Goal: Task Accomplishment & Management: Manage account settings

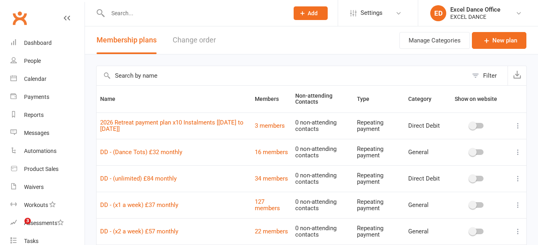
select select "100"
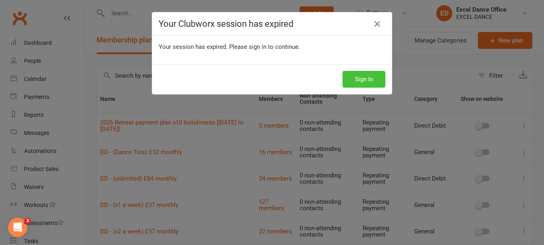
click at [368, 85] on button "Sign In" at bounding box center [364, 79] width 43 height 17
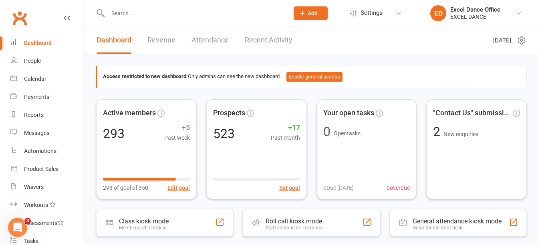
click at [296, 6] on div "Prospect Member Non-attending contact Class / event Appointment Task Membership…" at bounding box center [310, 13] width 54 height 26
click at [311, 21] on div "Prospect Member Non-attending contact Class / event Appointment Task Membership…" at bounding box center [310, 13] width 54 height 26
click at [310, 18] on button "Add" at bounding box center [311, 13] width 34 height 14
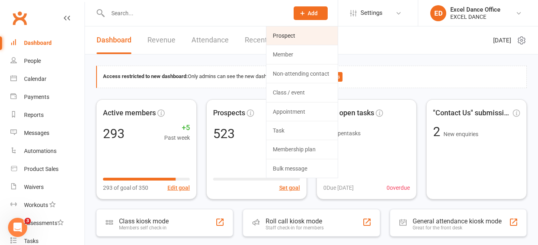
click at [303, 42] on link "Prospect" at bounding box center [301, 35] width 71 height 18
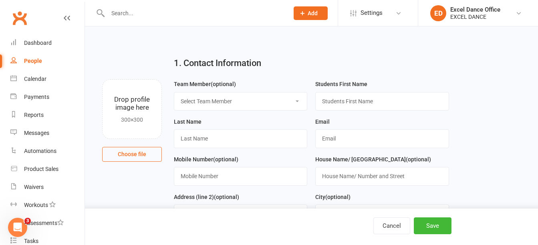
click at [249, 102] on select "Select Team Member Excel Dance Office [PERSON_NAME] Excel Dance [PERSON_NAME] […" at bounding box center [240, 102] width 133 height 18
select select "0"
click at [174, 93] on select "Select Team Member Excel Dance Office [PERSON_NAME] Excel Dance [PERSON_NAME] […" at bounding box center [240, 102] width 133 height 18
click at [362, 109] on input "text" at bounding box center [381, 101] width 133 height 18
type input "Faith"
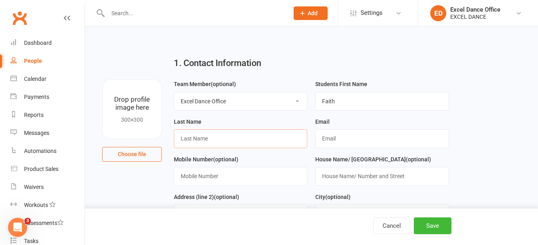
click at [261, 145] on input "text" at bounding box center [240, 138] width 133 height 18
type input "need surname"
click at [337, 136] on input "text" at bounding box center [381, 138] width 133 height 18
paste input "[EMAIL_ADDRESS][DOMAIN_NAME]"
type input "[EMAIL_ADDRESS][DOMAIN_NAME]"
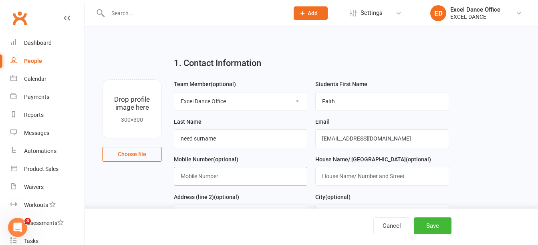
click at [266, 171] on input "text" at bounding box center [240, 176] width 133 height 18
paste input "07454978028"
type input "07454978028"
click at [433, 226] on button "Save" at bounding box center [433, 226] width 38 height 17
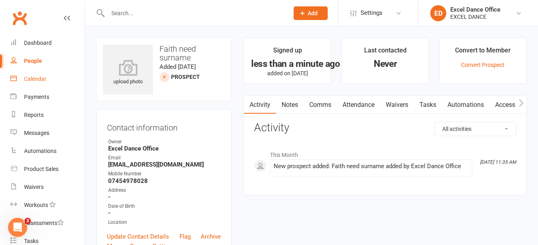
click at [38, 85] on link "Calendar" at bounding box center [47, 79] width 74 height 18
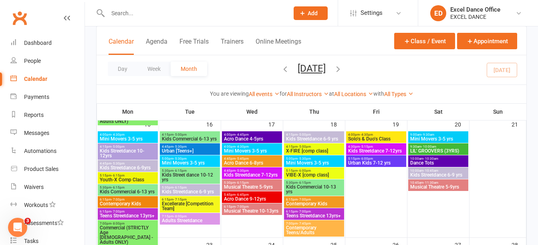
scroll to position [295, 0]
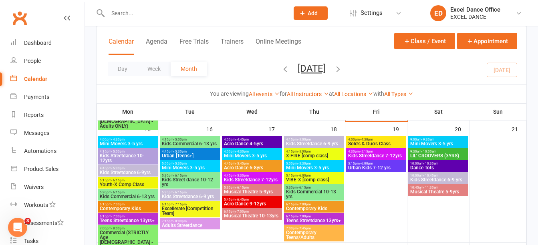
click at [202, 143] on span "Kids Commercial 6-13 yrs" at bounding box center [189, 143] width 57 height 5
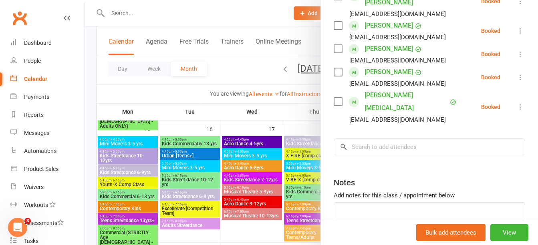
scroll to position [236, 0]
click at [436, 138] on input "search" at bounding box center [430, 146] width 192 height 17
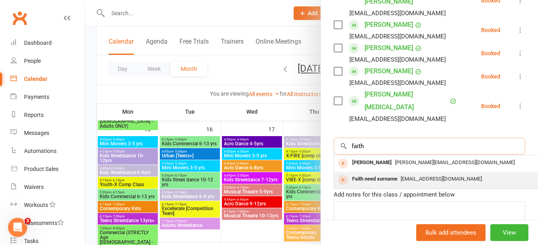
type input "faith"
click at [432, 172] on div "Faith need surname [PERSON_NAME][EMAIL_ADDRESS][DOMAIN_NAME]" at bounding box center [454, 180] width 240 height 16
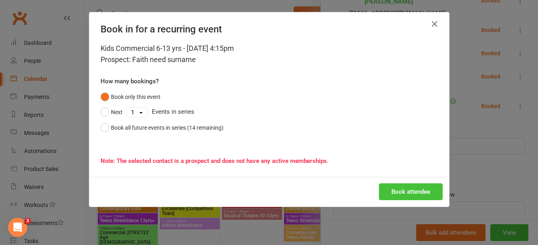
click at [418, 188] on button "Book attendee" at bounding box center [411, 192] width 64 height 17
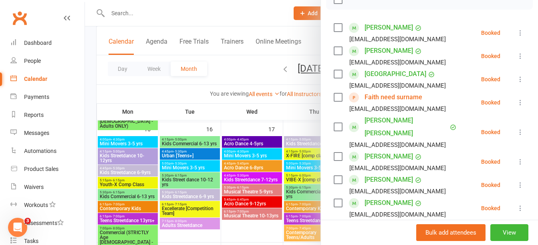
scroll to position [106, 0]
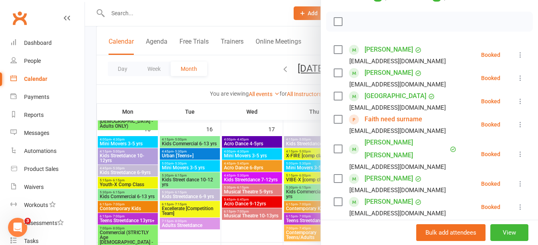
click at [532, 70] on div "Kids Commercial 6-13 yrs Class kiosk mode Roll call 4:15 PM - 5:00 PM, [DATE] w…" at bounding box center [311, 122] width 453 height 245
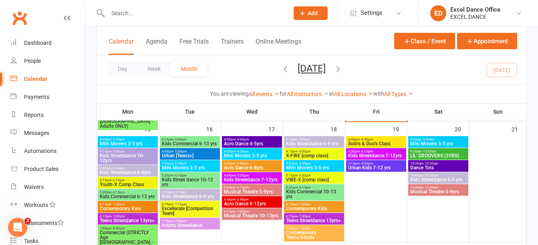
click at [319, 5] on div "Prospect Member Non-attending contact Class / event Appointment Task Membership…" at bounding box center [310, 13] width 54 height 26
click at [318, 9] on button "Add" at bounding box center [311, 13] width 34 height 14
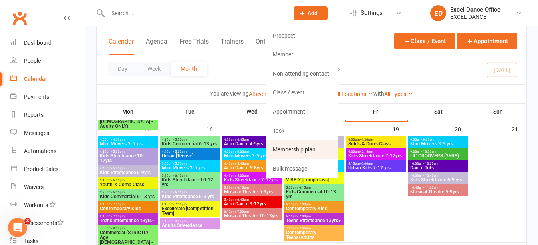
click at [312, 151] on link "Membership plan" at bounding box center [301, 149] width 71 height 18
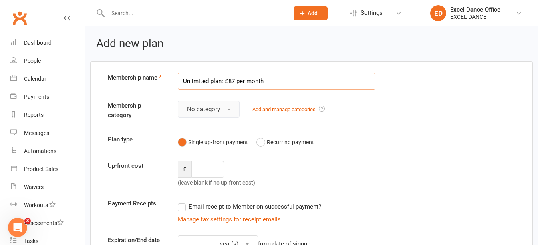
type input "Unlimited plan: £87 per month"
click at [228, 112] on button "No category" at bounding box center [209, 109] width 62 height 17
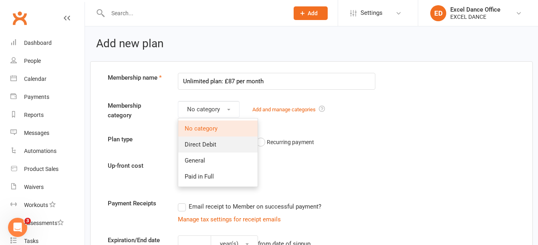
click at [217, 147] on link "Direct Debit" at bounding box center [217, 145] width 79 height 16
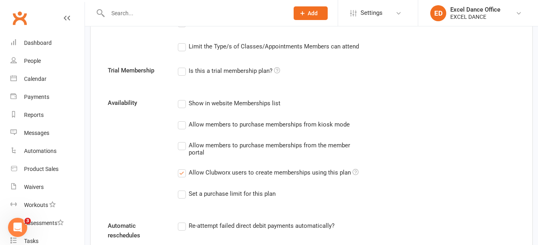
scroll to position [308, 0]
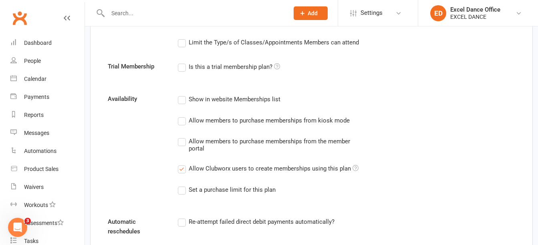
click at [184, 100] on label "Show in website Memberships list" at bounding box center [229, 100] width 103 height 10
click at [183, 95] on input "Show in website Memberships list" at bounding box center [180, 95] width 5 height 0
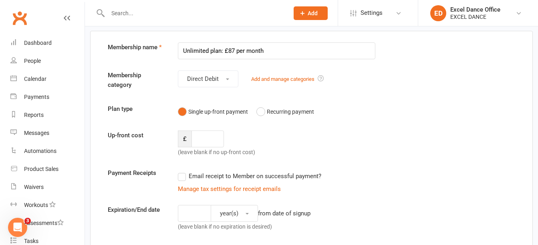
scroll to position [28, 0]
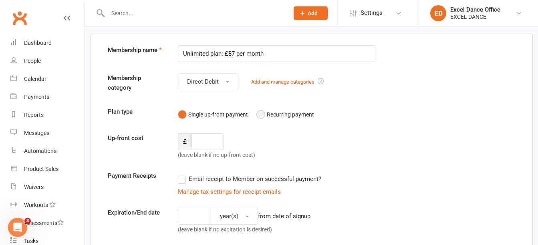
click at [260, 115] on button "Recurring payment" at bounding box center [285, 114] width 58 height 15
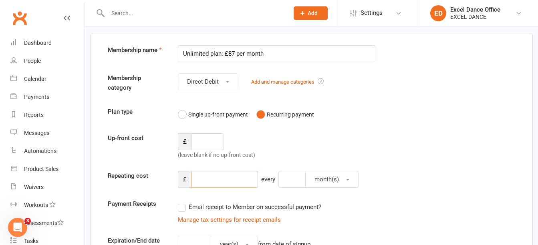
click at [220, 175] on input "number" at bounding box center [225, 179] width 67 height 17
type input "87"
click at [298, 182] on input "number" at bounding box center [291, 179] width 27 height 17
type input "1"
click at [484, 118] on div "Plan type Single up-front payment Recurring payment" at bounding box center [312, 114] width 420 height 15
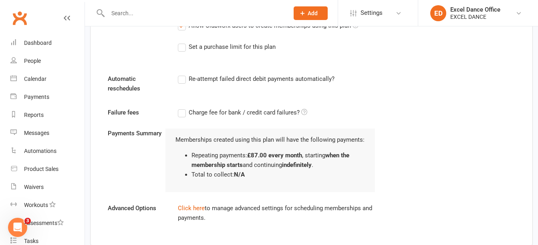
scroll to position [482, 0]
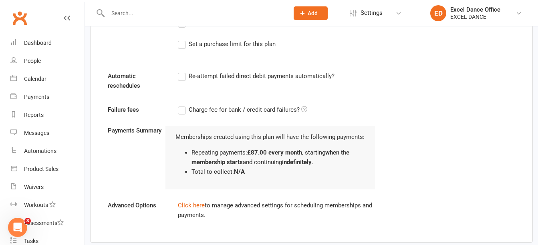
click at [182, 79] on label "Re-attempt failed direct debit payments automatically?" at bounding box center [256, 76] width 157 height 10
click at [182, 71] on input "Re-attempt failed direct debit payments automatically?" at bounding box center [180, 71] width 5 height 0
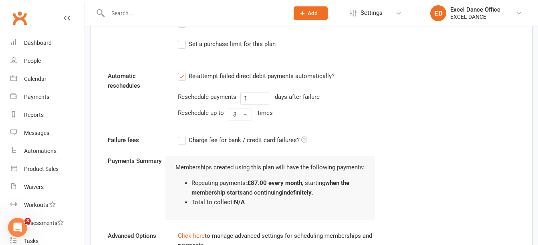
click at [181, 142] on label "Charge fee for bank / credit card failures?" at bounding box center [242, 140] width 129 height 10
click at [181, 135] on input "Charge fee for bank / credit card failures?" at bounding box center [242, 135] width 129 height 0
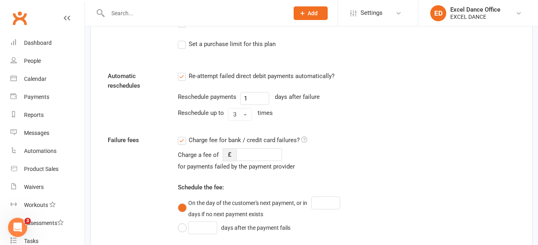
click at [266, 147] on div "Charge fee for bank / credit card failures? Charge a fee of £ for payments fail…" at bounding box center [277, 225] width 210 height 180
click at [264, 152] on input "number" at bounding box center [259, 154] width 46 height 13
type input "10"
click at [340, 201] on input "number" at bounding box center [325, 203] width 29 height 13
type input "7"
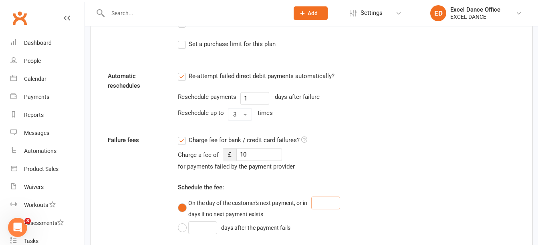
type input "7"
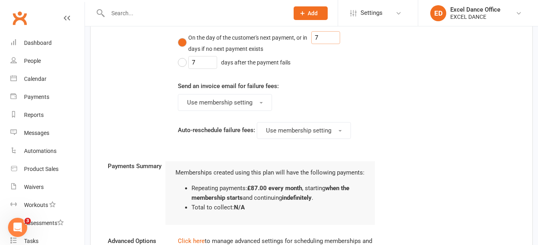
scroll to position [731, 0]
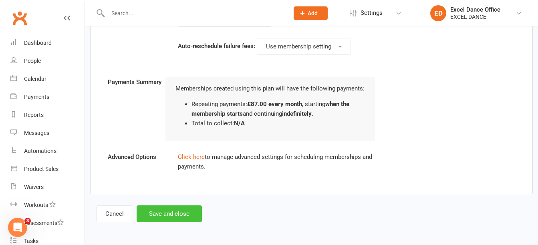
type input "7"
click at [183, 213] on button "Save and close" at bounding box center [169, 214] width 65 height 17
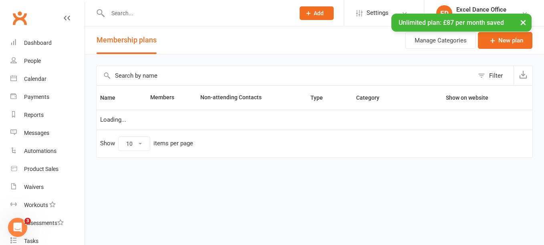
select select "100"
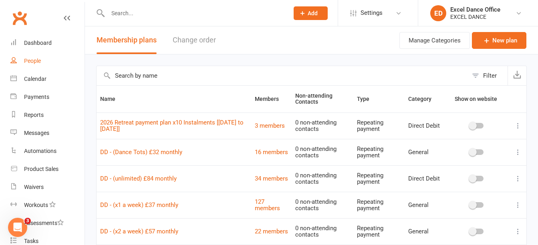
click at [34, 60] on div "People" at bounding box center [32, 61] width 17 height 6
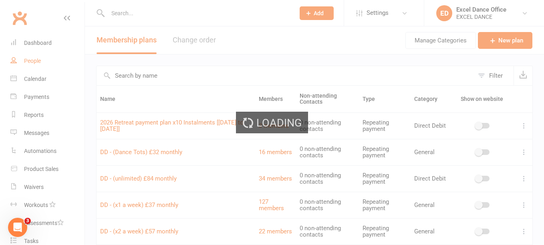
select select "100"
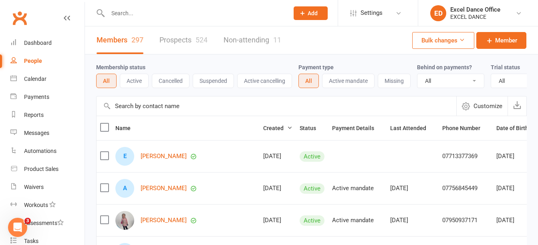
click at [154, 14] on input "text" at bounding box center [194, 13] width 178 height 11
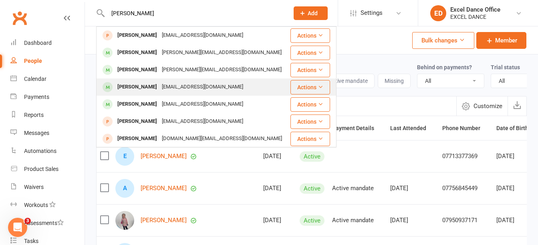
type input "[PERSON_NAME]"
click at [244, 89] on div "[PERSON_NAME] [EMAIL_ADDRESS][DOMAIN_NAME]" at bounding box center [193, 87] width 193 height 16
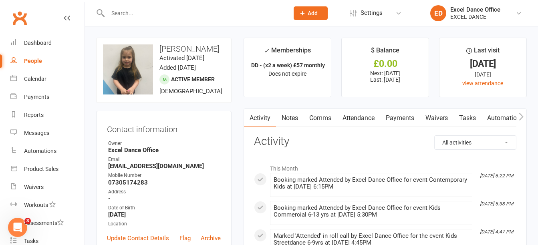
drag, startPoint x: 538, startPoint y: 40, endPoint x: 544, endPoint y: 66, distance: 26.7
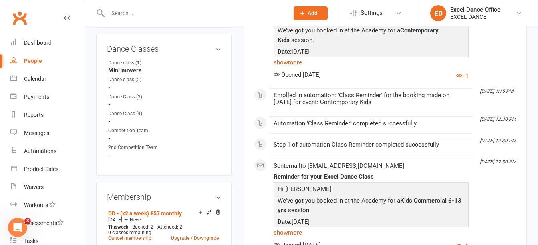
scroll to position [459, 0]
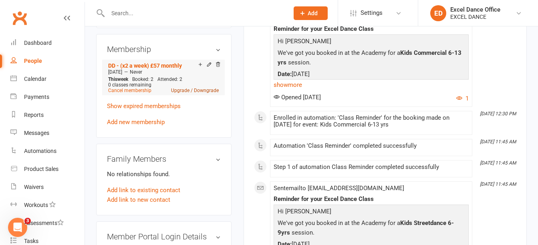
click at [181, 93] on link "Upgrade / Downgrade" at bounding box center [195, 91] width 48 height 6
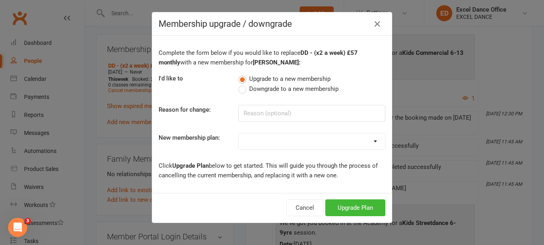
click at [366, 152] on div "Complete the form below if you would like to replace DD - (x2 a week) £57 month…" at bounding box center [272, 114] width 240 height 157
click at [366, 143] on select "DD - (Dance Tots) £32 monthly DD - (x1 a week) £37 monthly DD - (x2 a week) £57…" at bounding box center [312, 141] width 146 height 16
select select "34"
click at [239, 133] on select "DD - (Dance Tots) £32 monthly DD - (x1 a week) £37 monthly DD - (x2 a week) £57…" at bounding box center [312, 141] width 146 height 16
click at [355, 206] on button "Upgrade Plan" at bounding box center [355, 208] width 60 height 17
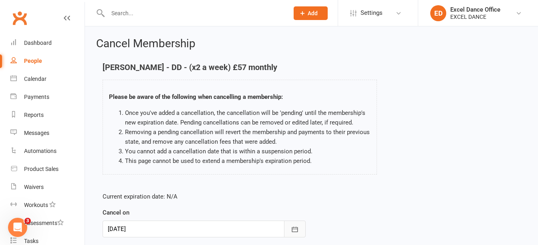
click at [295, 225] on button "button" at bounding box center [295, 229] width 22 height 17
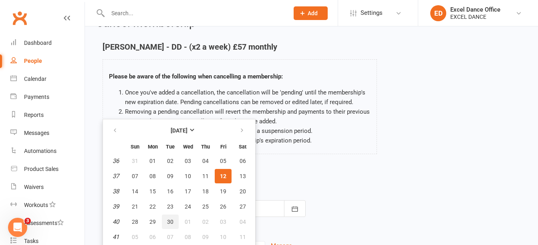
click at [174, 219] on button "30" at bounding box center [170, 222] width 17 height 14
type input "[DATE]"
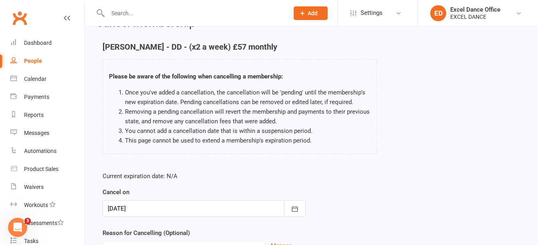
scroll to position [101, 0]
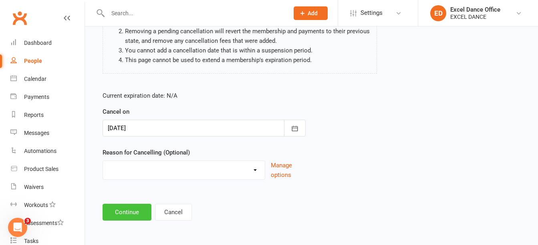
click at [141, 211] on button "Continue" at bounding box center [127, 212] width 49 height 17
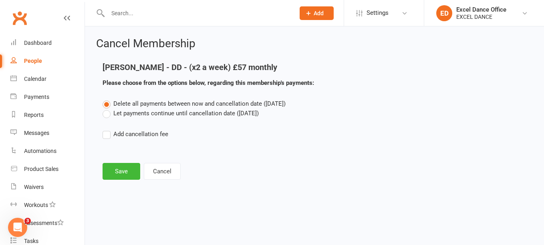
click at [106, 112] on label "Let payments continue until cancellation date ([DATE])" at bounding box center [181, 114] width 156 height 10
click at [106, 109] on input "Let payments continue until cancellation date ([DATE])" at bounding box center [105, 109] width 5 height 0
click at [122, 165] on button "Save" at bounding box center [122, 171] width 38 height 17
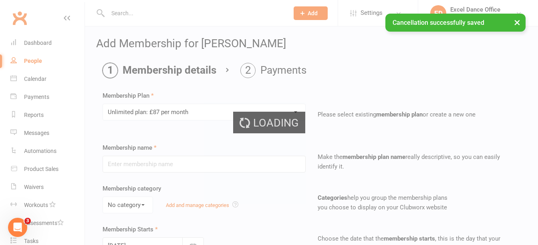
type input "Unlimited plan: £87 per month"
select select "0"
type input "0"
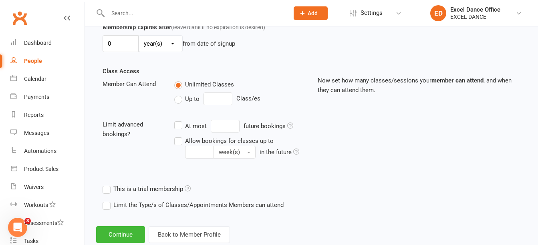
scroll to position [264, 0]
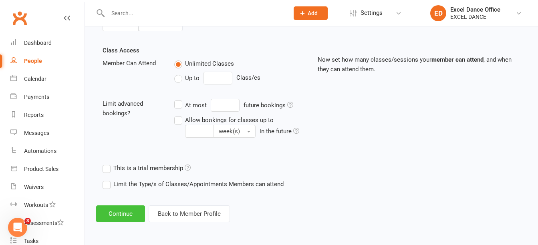
click at [124, 207] on button "Continue" at bounding box center [120, 214] width 49 height 17
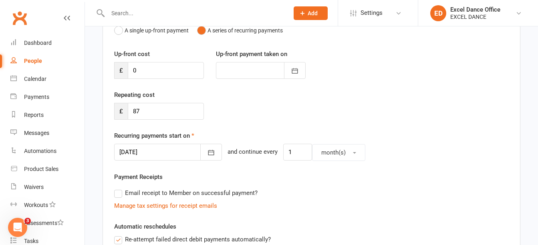
scroll to position [115, 0]
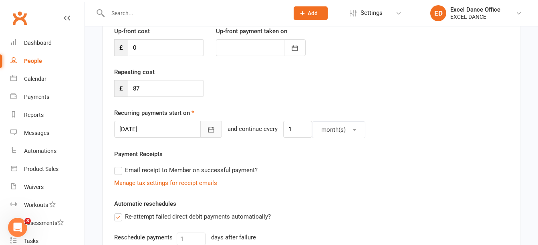
click at [207, 133] on icon "button" at bounding box center [211, 130] width 8 height 8
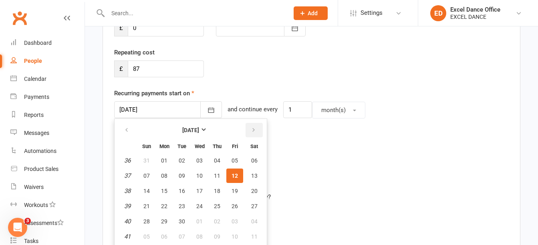
click at [254, 130] on icon "button" at bounding box center [254, 130] width 6 height 6
click at [200, 157] on span "01" at bounding box center [199, 160] width 6 height 6
type input "[DATE]"
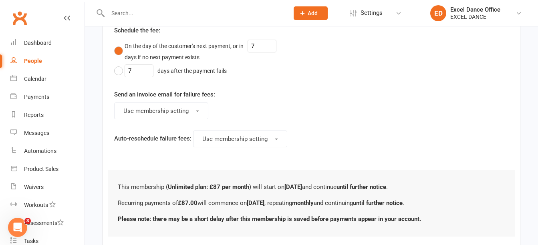
scroll to position [476, 0]
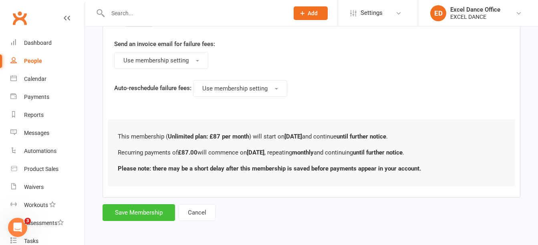
click at [137, 216] on button "Save Membership" at bounding box center [139, 212] width 73 height 17
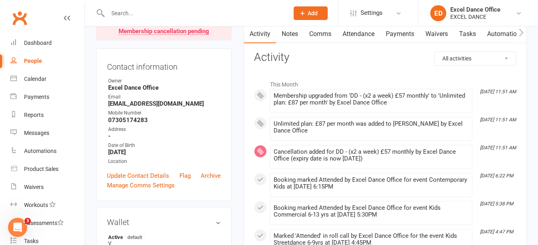
scroll to position [82, 0]
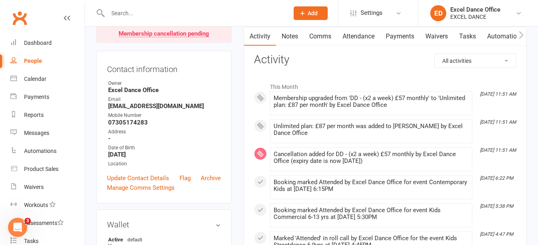
click at [395, 42] on link "Payments" at bounding box center [400, 36] width 40 height 18
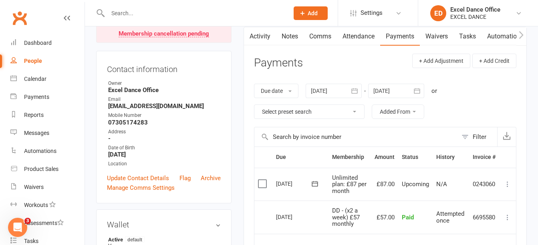
click at [186, 8] on input "text" at bounding box center [194, 13] width 178 height 11
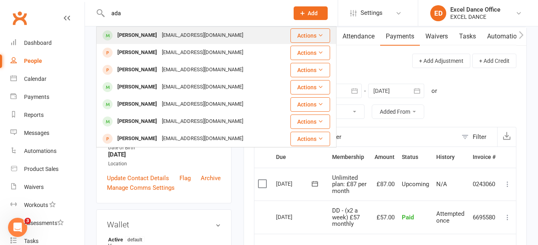
type input "ada"
click at [184, 30] on div "[EMAIL_ADDRESS][DOMAIN_NAME]" at bounding box center [202, 36] width 86 height 12
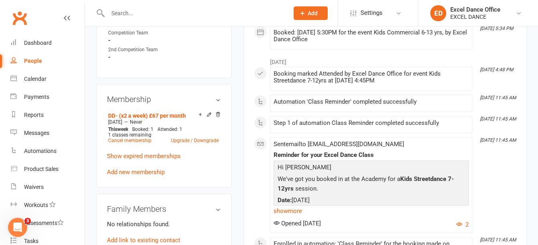
scroll to position [416, 0]
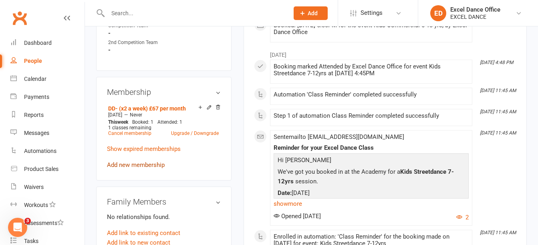
click at [140, 165] on link "Add new membership" at bounding box center [136, 164] width 58 height 7
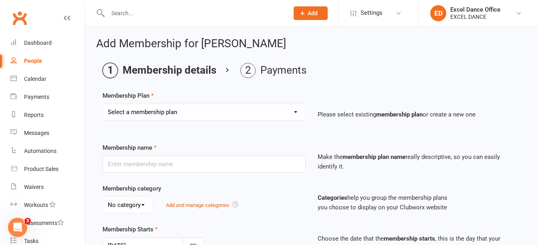
click at [237, 115] on select "Select a membership plan Create new Membership Plan DD - (Dance Tots) £32 month…" at bounding box center [204, 112] width 202 height 16
select select "29"
click at [103, 104] on select "Select a membership plan Create new Membership Plan DD - (Dance Tots) £32 month…" at bounding box center [204, 112] width 202 height 16
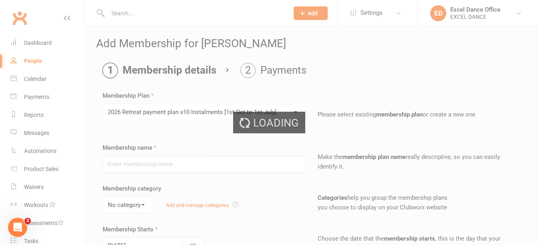
type input "2026 Retreat payment plan x10 Instalments [[DATE] to [DATE]]"
select select "0"
select select "2"
type input "0"
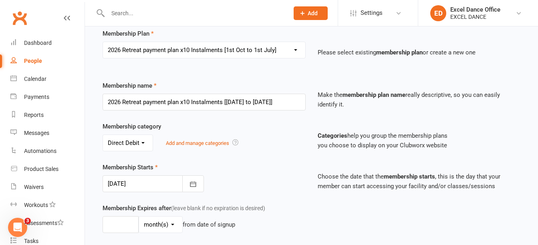
scroll to position [67, 0]
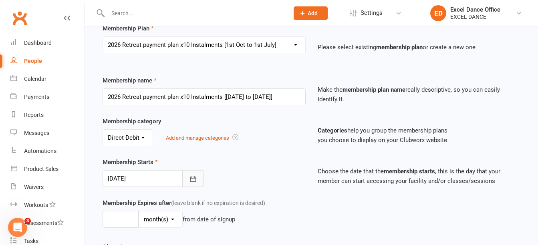
click at [193, 172] on button "button" at bounding box center [193, 178] width 22 height 17
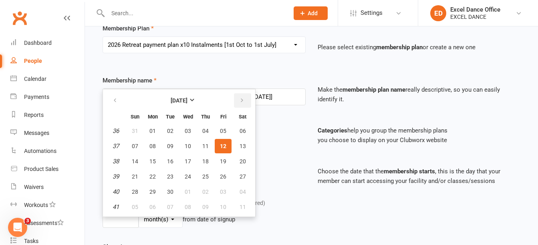
click at [247, 104] on button "button" at bounding box center [242, 100] width 17 height 14
click at [187, 129] on span "01" at bounding box center [188, 131] width 6 height 6
type input "[DATE]"
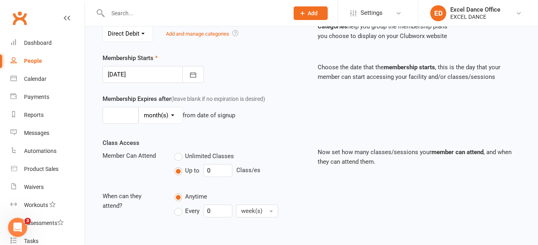
scroll to position [161, 0]
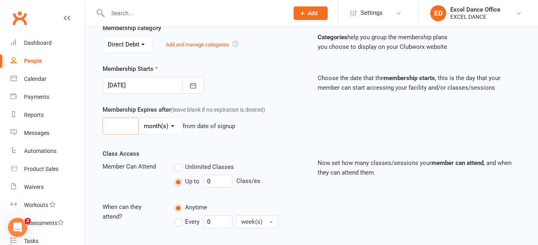
click at [134, 122] on input "number" at bounding box center [121, 126] width 36 height 17
click at [156, 127] on select "day(s) week(s) month(s) year(s)" at bounding box center [160, 126] width 43 height 16
click at [231, 141] on div "Membership Expires after (leave blank if no expiration is desired) day(s) week(…" at bounding box center [312, 127] width 430 height 44
click at [126, 121] on input "number" at bounding box center [121, 126] width 36 height 17
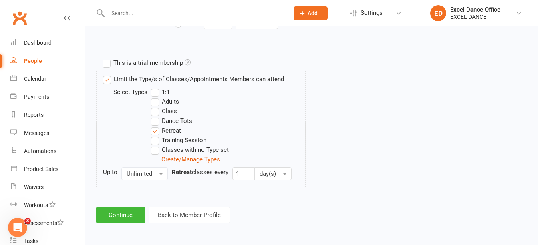
scroll to position [361, 0]
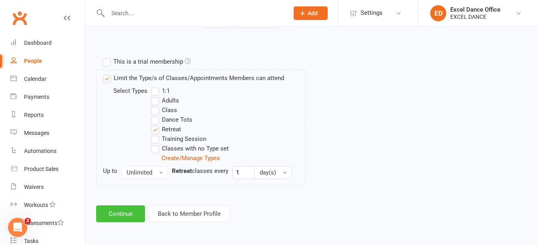
click at [131, 216] on button "Continue" at bounding box center [120, 214] width 49 height 17
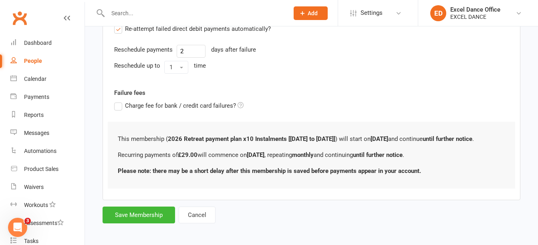
scroll to position [305, 0]
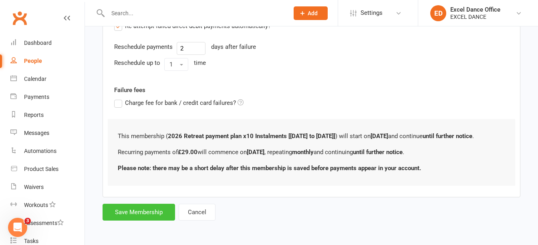
click at [163, 213] on button "Save Membership" at bounding box center [139, 212] width 73 height 17
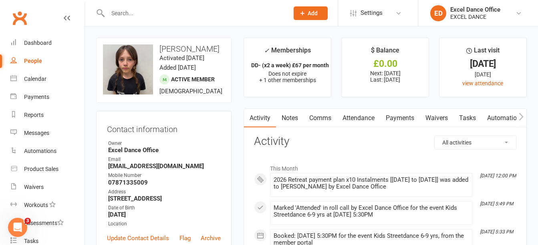
click at [400, 117] on link "Payments" at bounding box center [400, 118] width 40 height 18
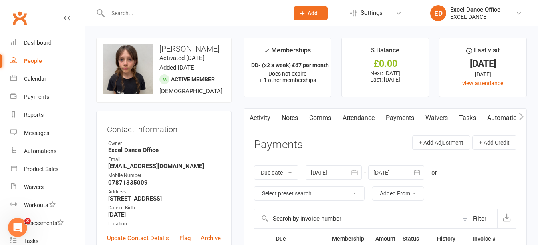
drag, startPoint x: 537, startPoint y: 46, endPoint x: 539, endPoint y: 61, distance: 14.6
click at [316, 9] on button "Add" at bounding box center [311, 13] width 34 height 14
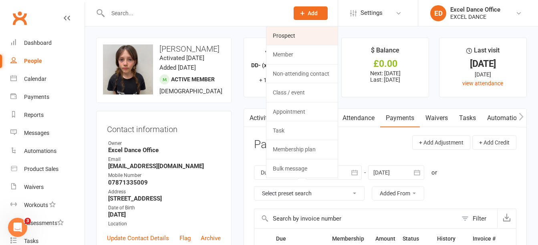
click at [308, 35] on link "Prospect" at bounding box center [301, 35] width 71 height 18
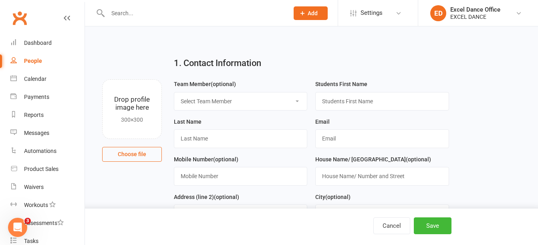
click at [284, 105] on select "Select Team Member Excel Dance Office [PERSON_NAME] Excel Dance [PERSON_NAME] […" at bounding box center [240, 102] width 133 height 18
select select "0"
click at [174, 93] on select "Select Team Member Excel Dance Office [PERSON_NAME] Excel Dance [PERSON_NAME] […" at bounding box center [240, 102] width 133 height 18
click at [340, 105] on input "text" at bounding box center [381, 101] width 133 height 18
type input "Alyssa"
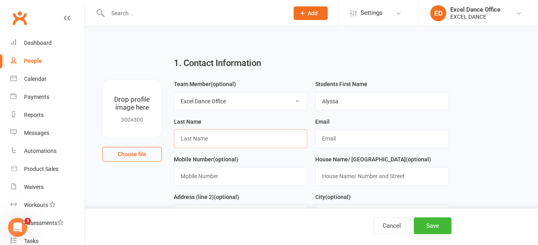
click at [228, 139] on input "text" at bounding box center [240, 138] width 133 height 18
type input "need surname"
click at [341, 143] on input "text" at bounding box center [381, 138] width 133 height 18
paste input "[EMAIL_ADDRESS][DOMAIN_NAME]"
type input "[EMAIL_ADDRESS][DOMAIN_NAME]"
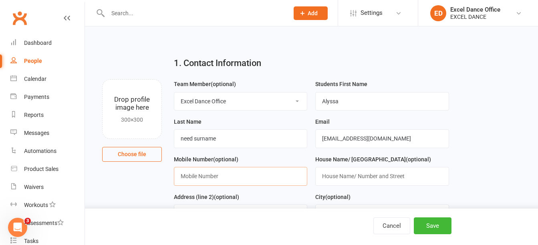
click at [231, 183] on input "text" at bounding box center [240, 176] width 133 height 18
drag, startPoint x: 254, startPoint y: 139, endPoint x: -2, endPoint y: 206, distance: 264.4
type input "Browes"
click at [217, 182] on input "text" at bounding box center [240, 176] width 133 height 18
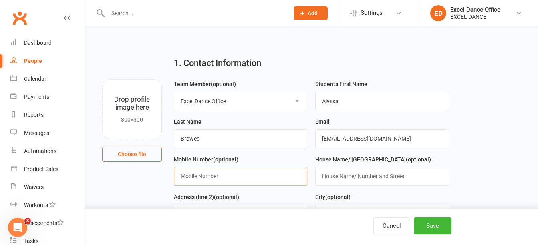
paste input "07379023409"
type input "07379023409"
click at [449, 224] on button "Save" at bounding box center [433, 226] width 38 height 17
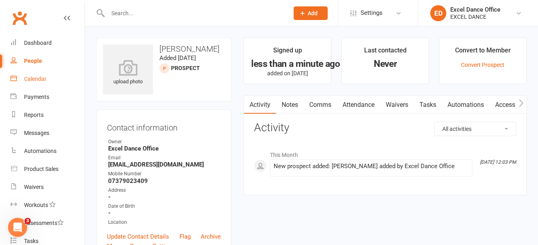
click at [34, 76] on div "Calendar" at bounding box center [35, 79] width 22 height 6
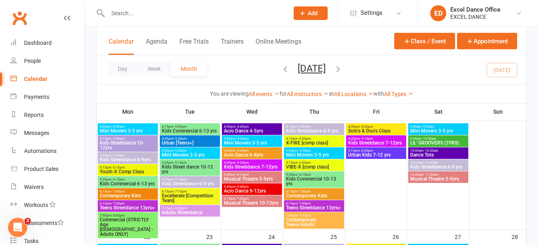
scroll to position [306, 0]
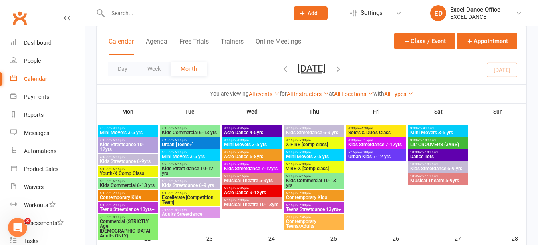
click at [316, 129] on span "4:15pm - 5:00pm" at bounding box center [314, 129] width 57 height 4
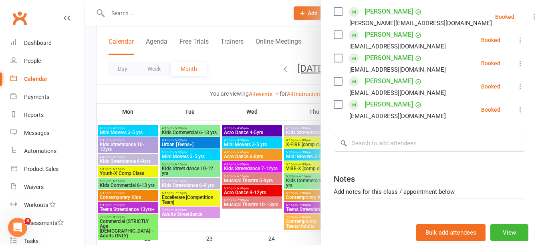
scroll to position [142, 0]
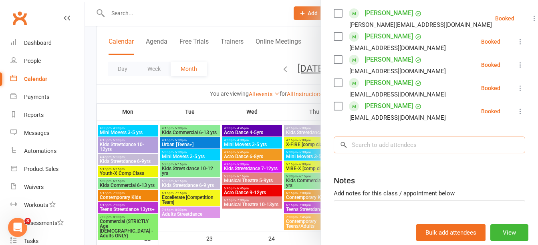
click at [412, 150] on input "search" at bounding box center [430, 145] width 192 height 17
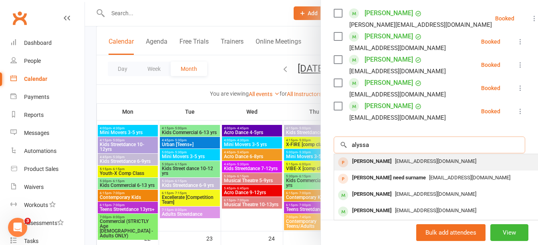
type input "alyssa"
click at [413, 164] on span "[EMAIL_ADDRESS][DOMAIN_NAME]" at bounding box center [435, 161] width 81 height 6
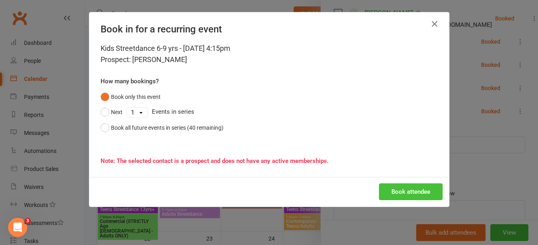
click at [402, 189] on button "Book attendee" at bounding box center [411, 192] width 64 height 17
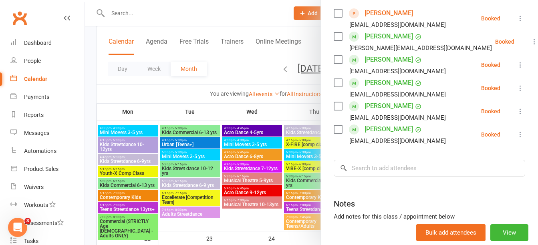
click at [402, 189] on div "Class kiosk mode Roll call 4:15 PM - 5:00 PM, [DATE] with Excel Dance Office at…" at bounding box center [429, 91] width 217 height 398
click at [178, 9] on div at bounding box center [311, 122] width 453 height 245
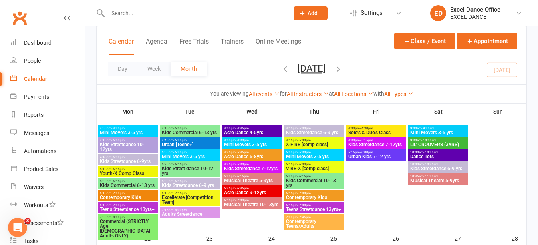
click at [325, 13] on button "Add" at bounding box center [311, 13] width 34 height 14
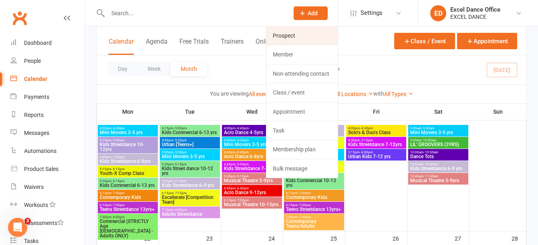
click at [313, 33] on link "Prospect" at bounding box center [301, 35] width 71 height 18
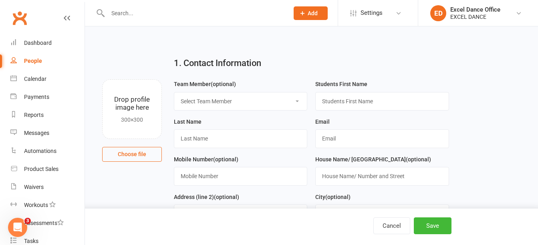
click at [236, 99] on select "Select Team Member Excel Dance Office [PERSON_NAME] Excel Dance [PERSON_NAME] […" at bounding box center [240, 102] width 133 height 18
select select "0"
click at [174, 93] on select "Select Team Member Excel Dance Office [PERSON_NAME] Excel Dance [PERSON_NAME] […" at bounding box center [240, 102] width 133 height 18
click at [347, 106] on input "text" at bounding box center [381, 101] width 133 height 18
type input "Albaney"
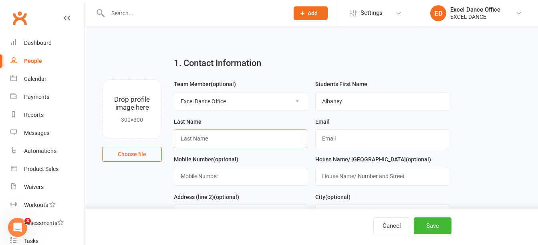
click at [223, 144] on input "text" at bounding box center [240, 138] width 133 height 18
click at [371, 97] on input "Albaney" at bounding box center [381, 101] width 133 height 18
click at [252, 154] on div "Last Name" at bounding box center [240, 136] width 141 height 38
click at [251, 141] on input "text" at bounding box center [240, 138] width 133 height 18
type input "need surname"
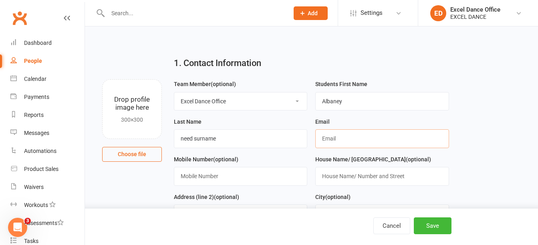
click at [352, 141] on input "text" at bounding box center [381, 138] width 133 height 18
type input "m"
type input "[EMAIL_ADDRESS][DOMAIN_NAME]"
click at [438, 220] on button "Save" at bounding box center [433, 226] width 38 height 17
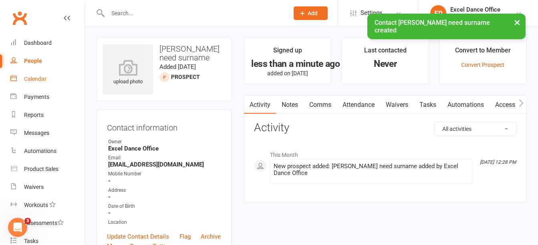
click at [42, 81] on div "Calendar" at bounding box center [35, 79] width 22 height 6
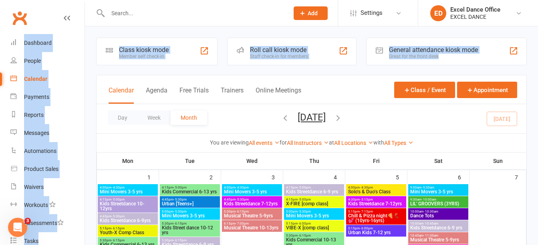
drag, startPoint x: 536, startPoint y: 22, endPoint x: 544, endPoint y: 61, distance: 39.6
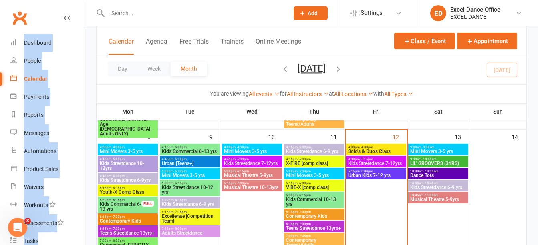
scroll to position [160, 0]
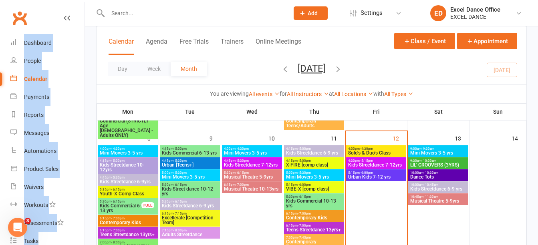
click at [447, 196] on span "10:45am - 11:30am" at bounding box center [438, 197] width 57 height 4
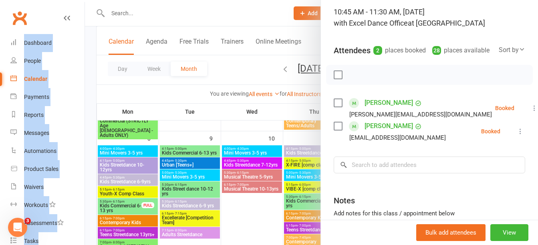
scroll to position [53, 0]
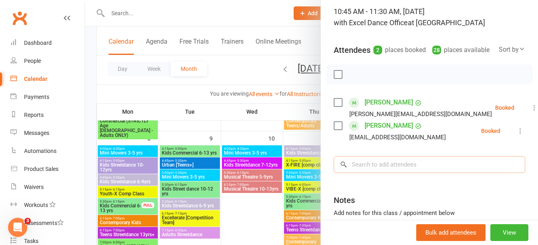
click at [377, 173] on input "search" at bounding box center [430, 164] width 192 height 17
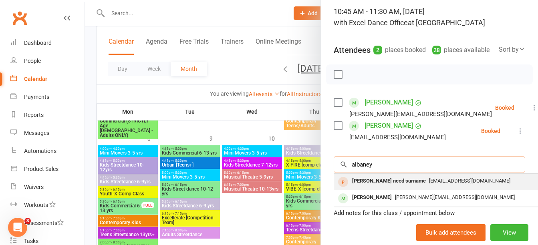
type input "albaney"
click at [377, 187] on div "[PERSON_NAME] need surname" at bounding box center [389, 181] width 80 height 12
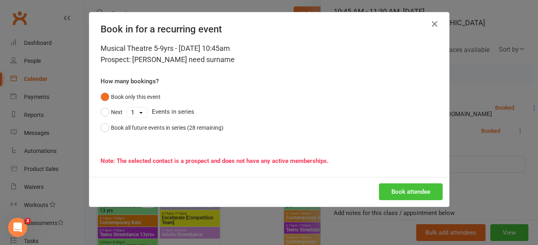
click at [408, 196] on button "Book attendee" at bounding box center [411, 192] width 64 height 17
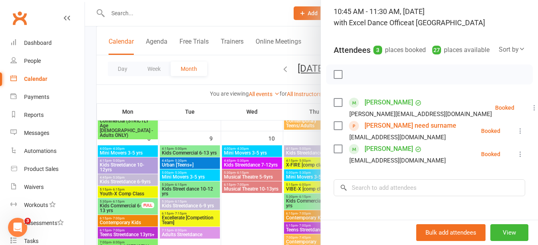
click at [184, 10] on div at bounding box center [311, 122] width 453 height 245
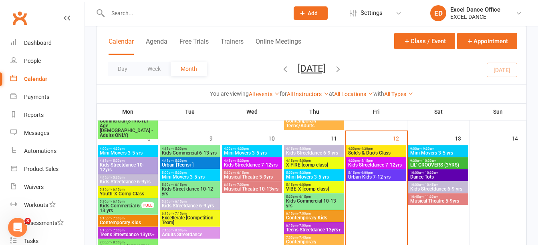
click at [167, 18] on input "text" at bounding box center [194, 13] width 178 height 11
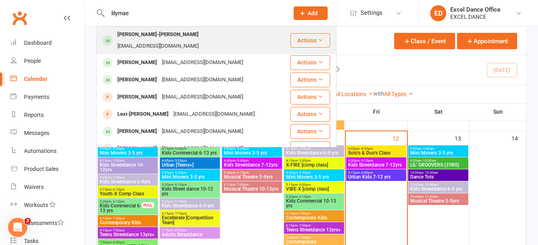
type input "lilymae"
click at [188, 40] on div "[EMAIL_ADDRESS][DOMAIN_NAME]" at bounding box center [158, 46] width 86 height 12
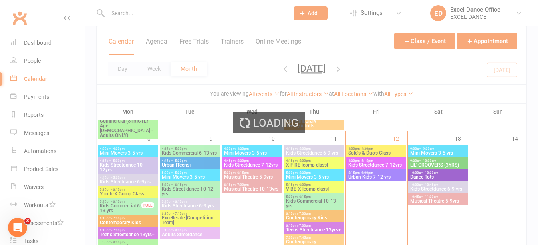
click at [188, 30] on div "Loading" at bounding box center [269, 122] width 538 height 245
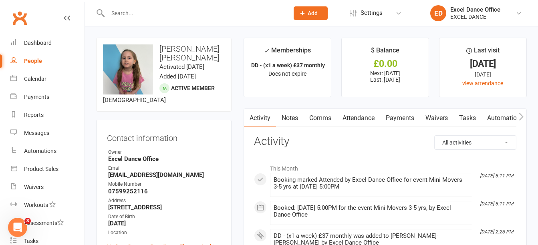
click at [178, 13] on input "text" at bounding box center [194, 13] width 178 height 11
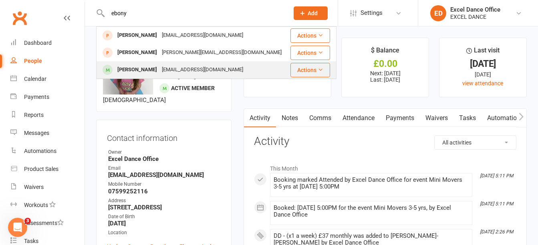
type input "ebony"
click at [169, 69] on div "[EMAIL_ADDRESS][DOMAIN_NAME]" at bounding box center [202, 70] width 86 height 12
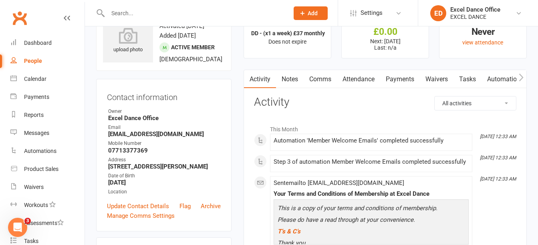
scroll to position [38, 0]
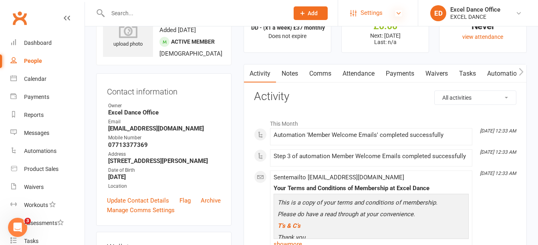
click at [399, 10] on icon at bounding box center [398, 13] width 6 height 6
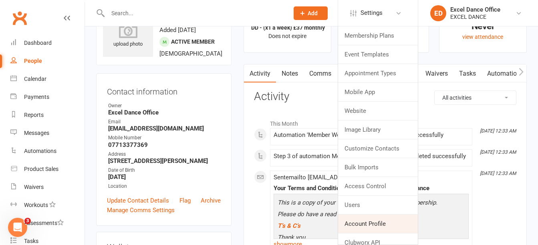
click at [378, 220] on link "Account Profile" at bounding box center [378, 224] width 80 height 18
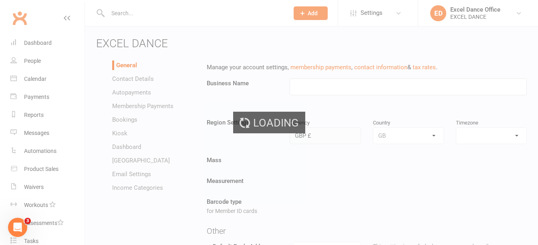
type input "EXCEL DANCE"
select select "Europe/[GEOGRAPHIC_DATA]"
select select "[EMAIL_ADDRESS][DOMAIN_NAME]"
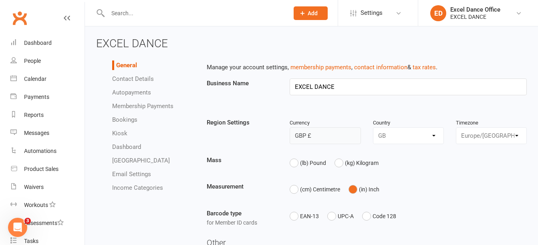
click at [133, 92] on link "Autopayments" at bounding box center [131, 92] width 39 height 7
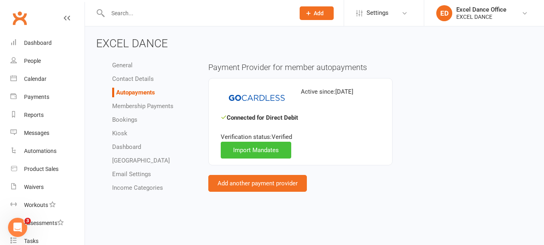
click at [253, 151] on link "Import Mandates" at bounding box center [256, 150] width 71 height 17
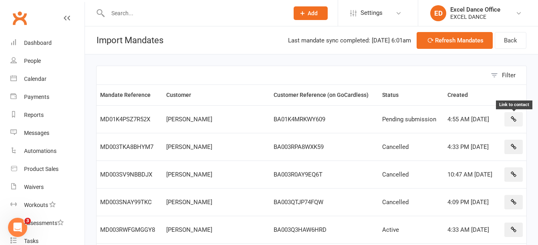
click at [513, 116] on icon "button" at bounding box center [514, 119] width 6 height 6
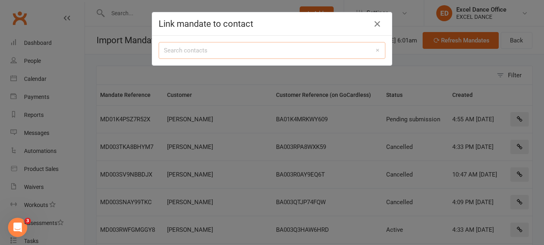
click at [240, 51] on input "search" at bounding box center [272, 50] width 227 height 17
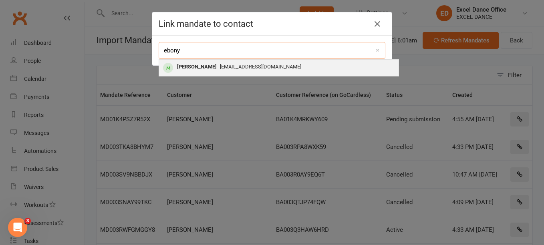
type input "ebony"
click at [239, 61] on div "[EMAIL_ADDRESS][DOMAIN_NAME]" at bounding box center [278, 67] width 233 height 12
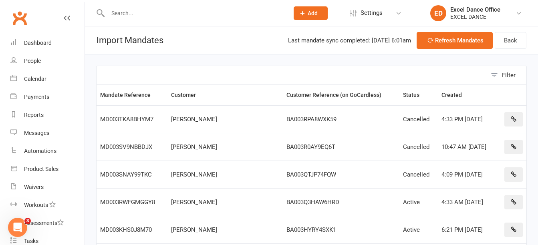
click at [228, 14] on input "text" at bounding box center [194, 13] width 178 height 11
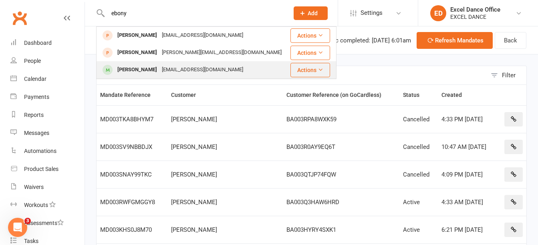
type input "ebony"
click at [206, 67] on div "[EMAIL_ADDRESS][DOMAIN_NAME]" at bounding box center [202, 70] width 86 height 12
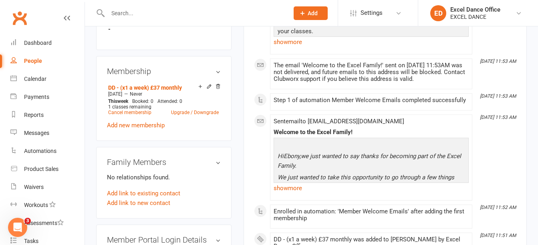
scroll to position [10, 0]
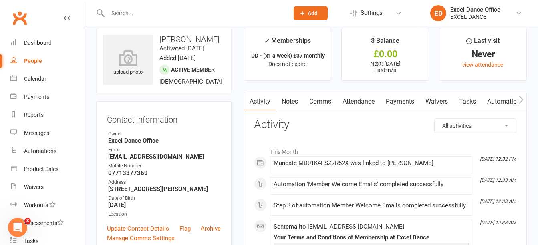
click at [401, 101] on link "Payments" at bounding box center [400, 102] width 40 height 18
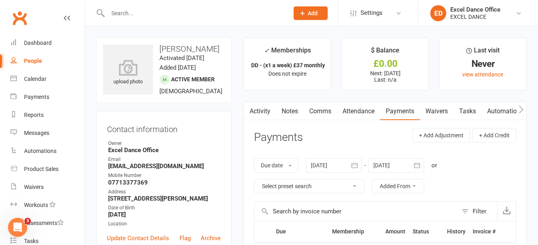
click at [146, 12] on input "text" at bounding box center [194, 13] width 178 height 11
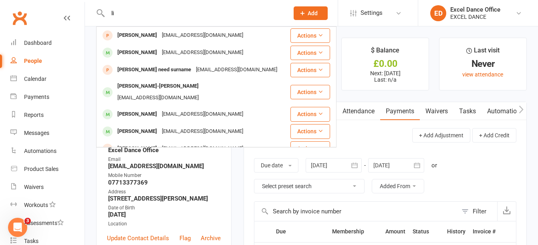
type input "l"
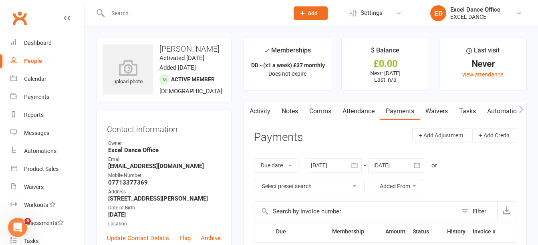
type input "m"
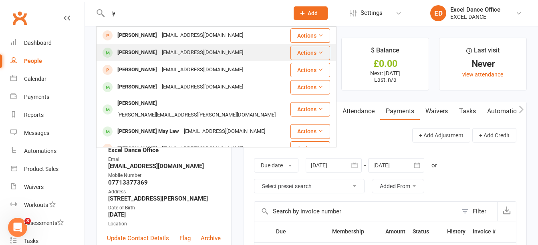
type input "l"
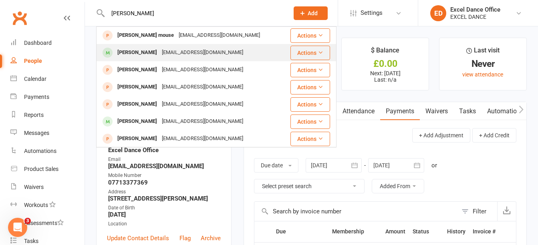
type input "[PERSON_NAME]"
click at [211, 47] on div "[EMAIL_ADDRESS][DOMAIN_NAME]" at bounding box center [202, 53] width 86 height 12
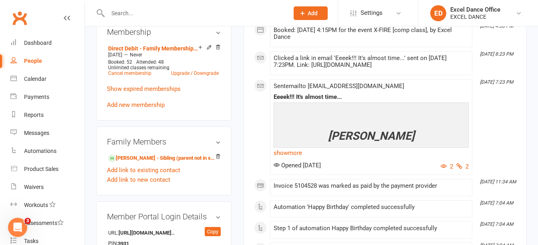
scroll to position [488, 0]
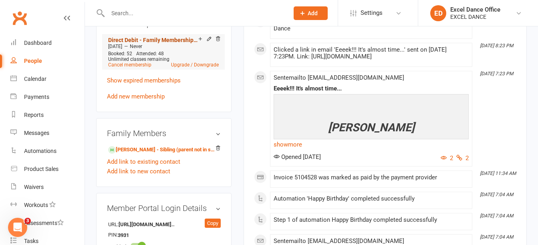
click at [175, 43] on link "Direct Debit - Family Membership (This member is unlimited)" at bounding box center [153, 40] width 90 height 6
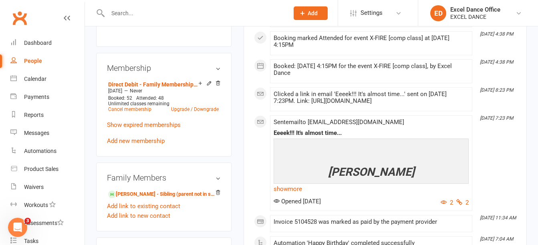
scroll to position [446, 0]
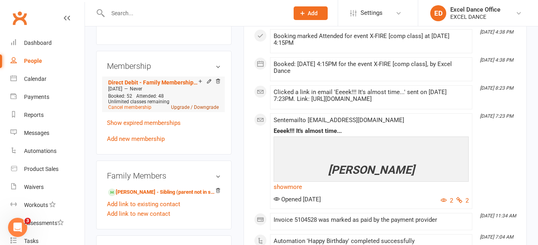
click at [175, 110] on link "Upgrade / Downgrade" at bounding box center [195, 108] width 48 height 6
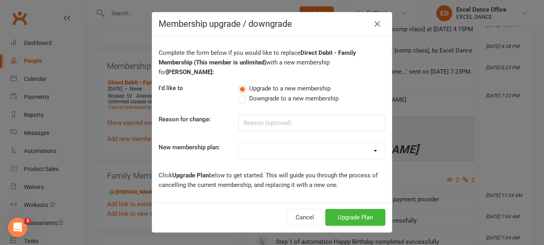
click at [299, 155] on select at bounding box center [312, 151] width 146 height 16
click at [300, 218] on button "Cancel" at bounding box center [304, 217] width 37 height 17
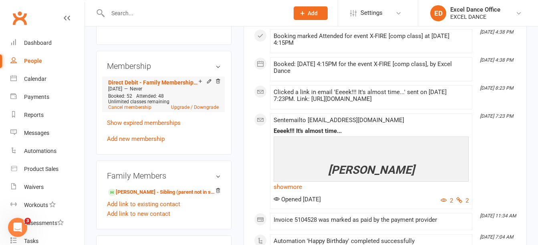
click at [204, 85] on div at bounding box center [208, 82] width 25 height 7
click at [208, 83] on icon at bounding box center [210, 82] width 4 height 4
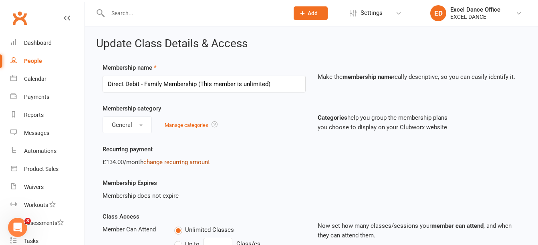
click at [167, 163] on link "change recurring amount" at bounding box center [176, 162] width 67 height 7
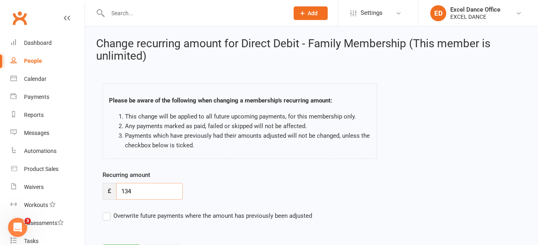
click at [149, 198] on input "134" at bounding box center [149, 191] width 67 height 17
type input "162"
click at [109, 218] on label "Overwrite future payments where the amount has previously been adjusted" at bounding box center [208, 216] width 210 height 10
click at [109, 211] on input "Overwrite future payments where the amount has previously been adjusted" at bounding box center [208, 211] width 210 height 0
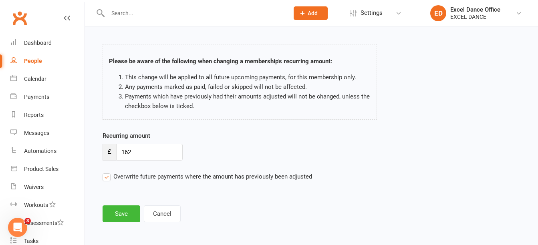
scroll to position [41, 0]
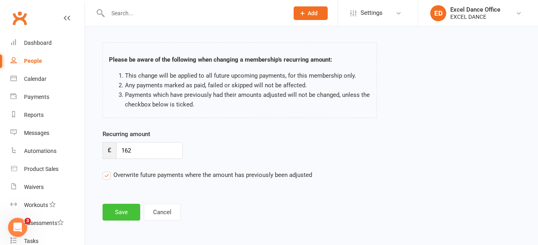
click at [135, 212] on button "Save" at bounding box center [122, 212] width 38 height 17
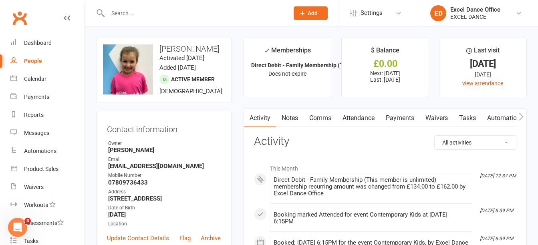
scroll to position [6, 0]
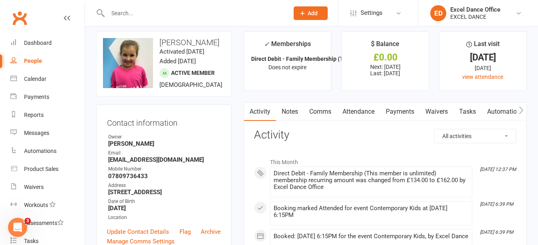
click at [404, 110] on link "Payments" at bounding box center [400, 112] width 40 height 18
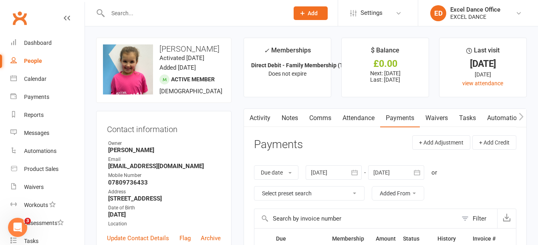
click at [188, 16] on input "text" at bounding box center [194, 13] width 178 height 11
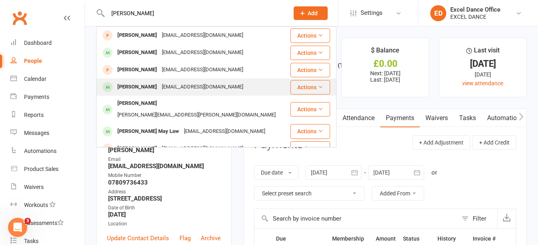
type input "[PERSON_NAME]"
click at [177, 93] on div "Lyla Nicholls hancundy6151@icloud.com" at bounding box center [193, 87] width 193 height 16
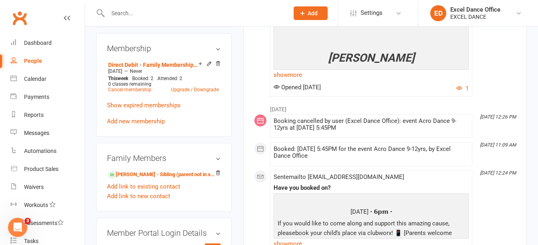
scroll to position [449, 0]
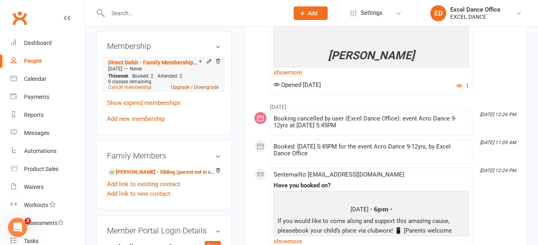
click at [180, 90] on link "Upgrade / Downgrade" at bounding box center [195, 88] width 48 height 6
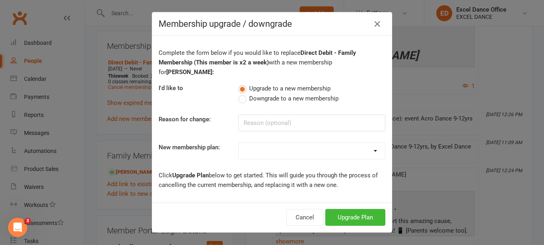
click at [304, 143] on select "DD - (Dance Tots) £32 monthly DD - (x1 a week) £37 monthly DD - (x2 a week) £57…" at bounding box center [312, 151] width 146 height 16
select select "17"
click at [239, 143] on select "DD - (Dance Tots) £32 monthly DD - (x1 a week) £37 monthly DD - (x2 a week) £57…" at bounding box center [312, 151] width 146 height 16
click at [341, 209] on button "Upgrade Plan" at bounding box center [355, 217] width 60 height 17
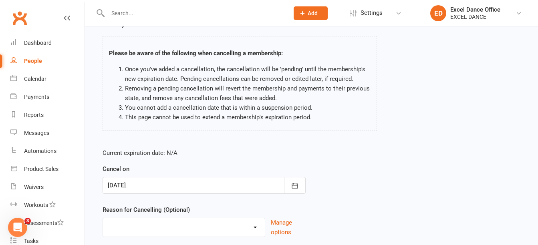
scroll to position [101, 0]
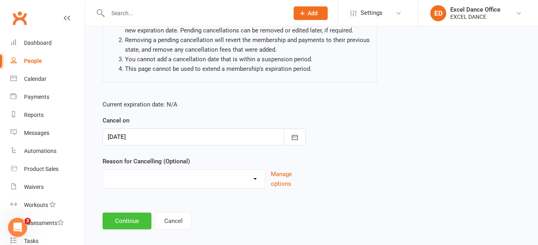
click at [129, 213] on button "Continue" at bounding box center [127, 221] width 49 height 17
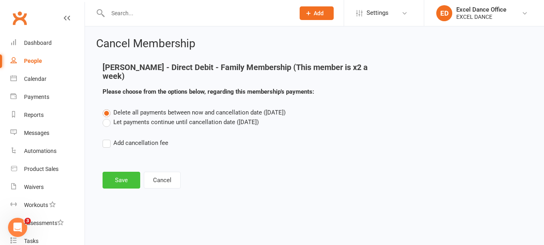
click at [126, 172] on button "Save" at bounding box center [122, 180] width 38 height 17
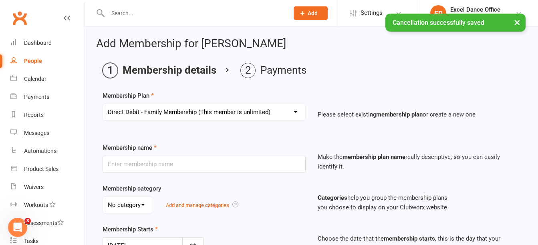
type input "Direct Debit - Family Membership (This member is unlimited)"
select select "1"
type input "0"
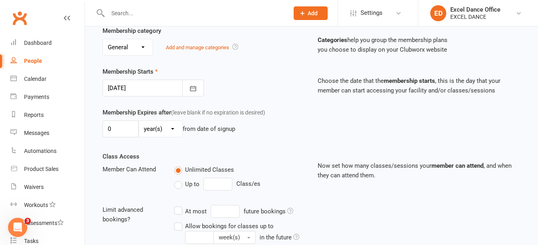
scroll to position [264, 0]
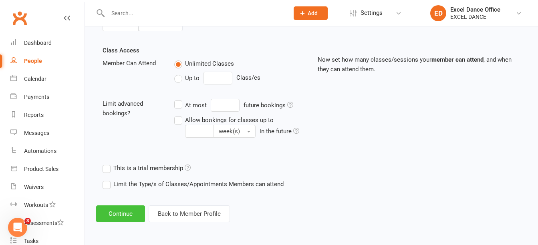
click at [114, 213] on button "Continue" at bounding box center [120, 214] width 49 height 17
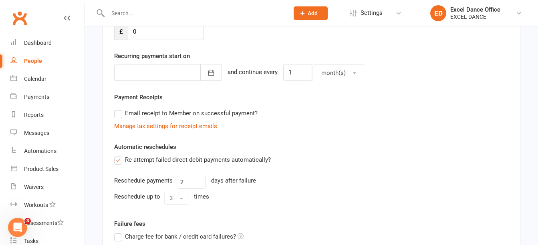
scroll to position [273, 0]
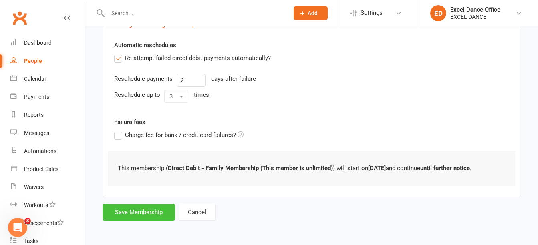
click at [165, 210] on button "Save Membership" at bounding box center [139, 212] width 73 height 17
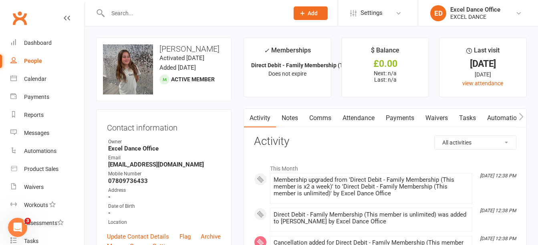
click at [155, 12] on input "text" at bounding box center [194, 13] width 178 height 11
type input "l"
click at [40, 78] on div "Calendar" at bounding box center [35, 79] width 22 height 6
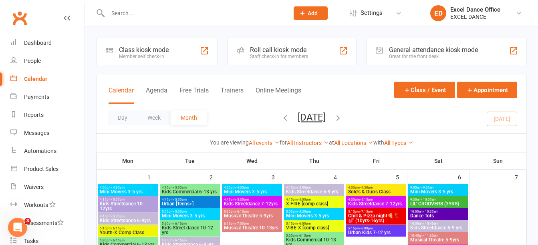
drag, startPoint x: 538, startPoint y: 43, endPoint x: 544, endPoint y: 42, distance: 6.1
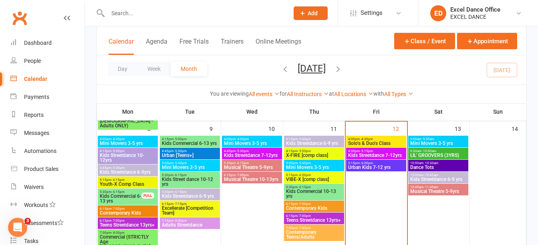
scroll to position [173, 0]
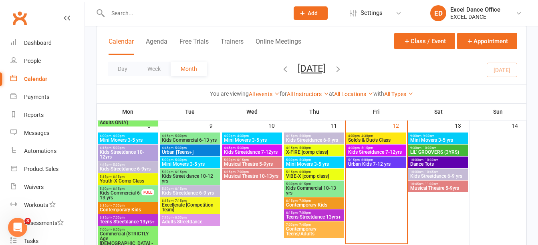
drag, startPoint x: 110, startPoint y: 10, endPoint x: 115, endPoint y: 10, distance: 5.2
click at [115, 10] on input "text" at bounding box center [194, 13] width 178 height 11
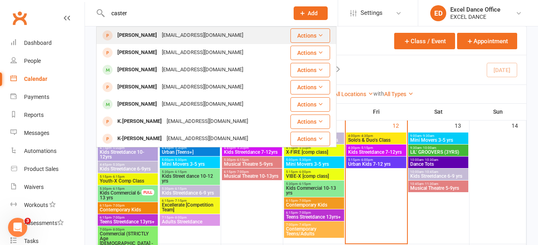
type input "caster"
click at [159, 34] on div "Charlotte Casterton" at bounding box center [137, 36] width 44 height 12
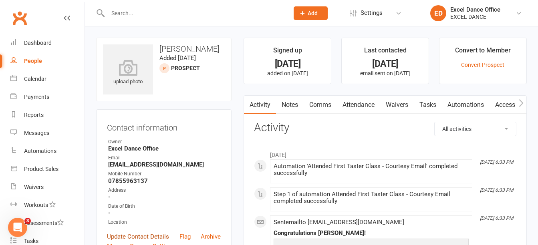
click at [151, 234] on link "Update Contact Details" at bounding box center [138, 237] width 62 height 10
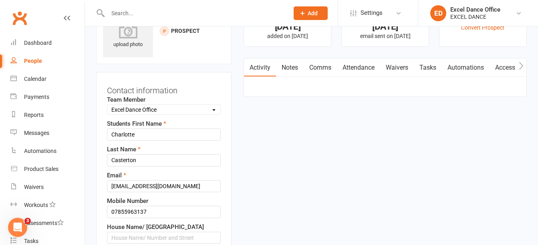
scroll to position [38, 0]
drag, startPoint x: 183, startPoint y: 189, endPoint x: 48, endPoint y: 178, distance: 135.9
paste input "stephaniec3683@icloud.com"
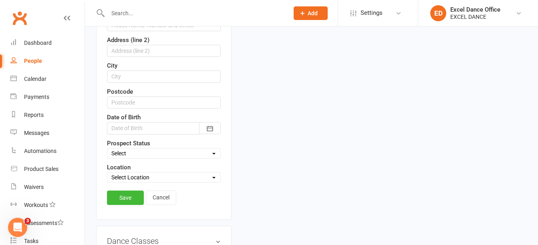
scroll to position [265, 0]
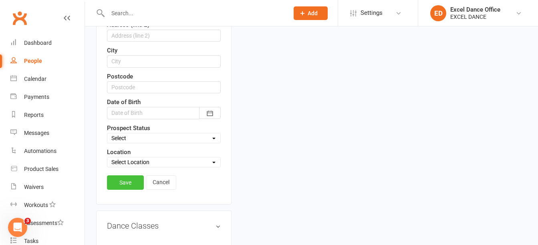
type input "stephaniec3683@icloud.com"
click at [133, 181] on link "Save" at bounding box center [125, 182] width 37 height 14
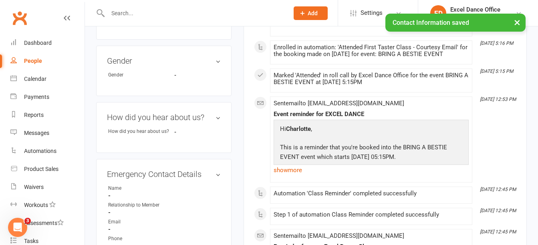
click at [37, 69] on link "People" at bounding box center [47, 61] width 74 height 18
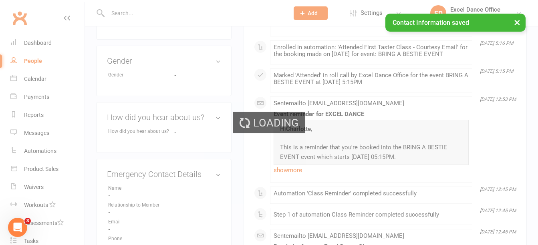
select select "100"
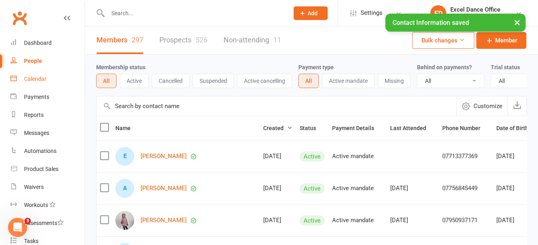
click at [37, 77] on div "Calendar" at bounding box center [35, 79] width 22 height 6
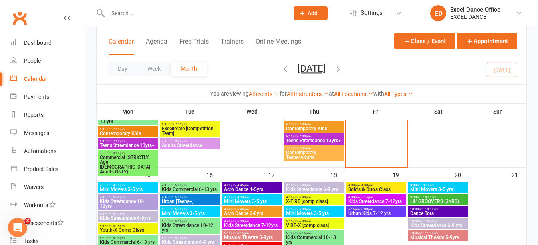
scroll to position [305, 0]
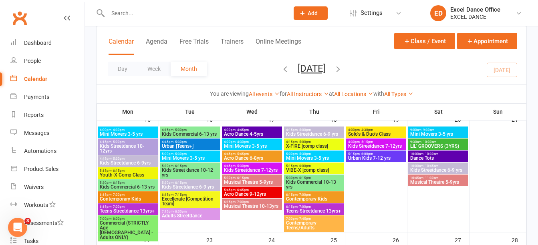
click at [259, 156] on span "Acro Dance 6-8yrs" at bounding box center [252, 158] width 57 height 5
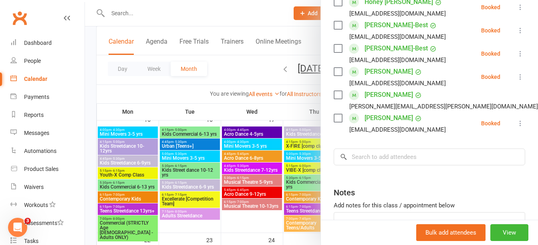
scroll to position [225, 0]
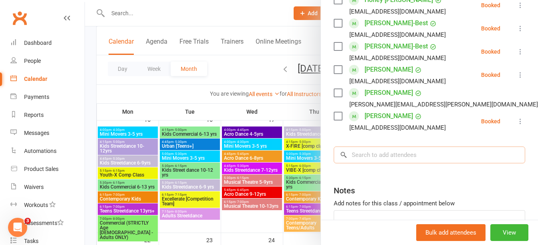
click at [409, 163] on input "search" at bounding box center [430, 155] width 192 height 17
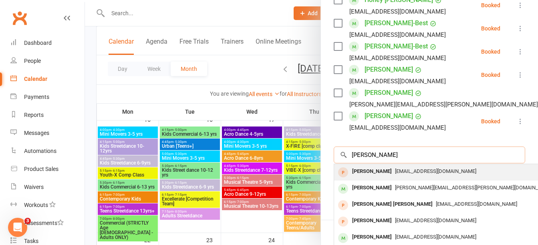
type input "charlotte cast"
click at [414, 177] on div "stephaniec3683@icloud.com" at bounding box center [453, 172] width 233 height 12
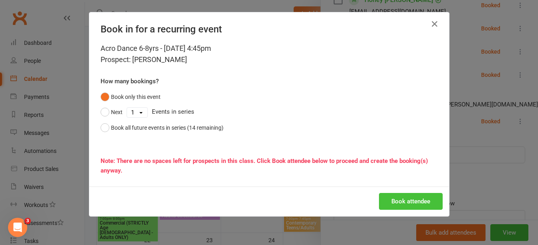
click at [403, 200] on button "Book attendee" at bounding box center [411, 201] width 64 height 17
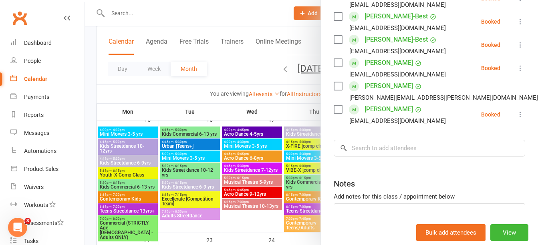
scroll to position [66, 0]
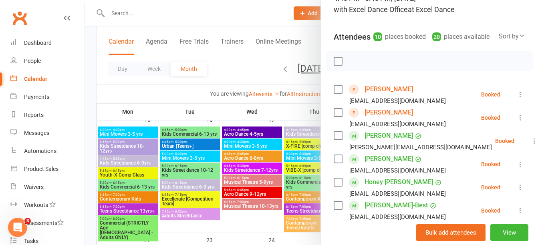
click at [488, 86] on div "Class kiosk mode Roll call 4:45 PM - 5:45 PM, Wednesday, September, 17, 2025 wi…" at bounding box center [429, 213] width 217 height 491
click at [135, 8] on div at bounding box center [311, 122] width 453 height 245
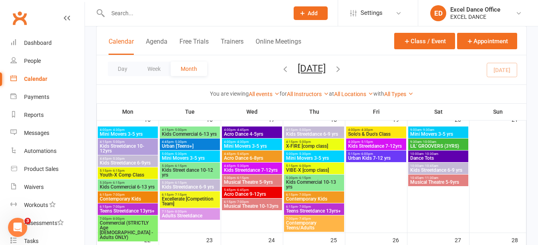
click at [137, 12] on input "text" at bounding box center [194, 13] width 178 height 11
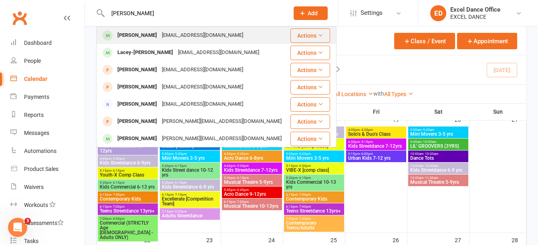
type input "macey"
click at [149, 38] on div "Macey Seaston" at bounding box center [137, 36] width 44 height 12
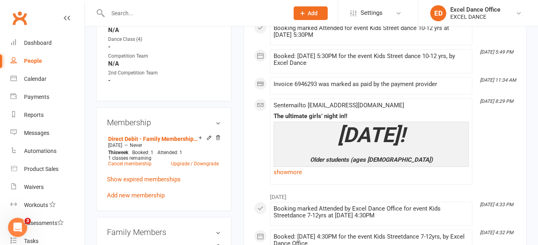
scroll to position [391, 0]
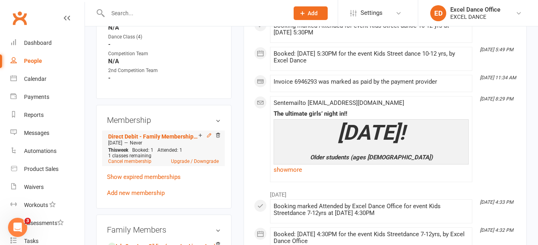
click at [208, 138] on icon at bounding box center [209, 136] width 6 height 6
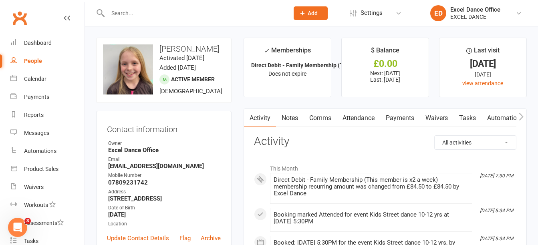
click at [395, 121] on link "Payments" at bounding box center [400, 118] width 40 height 18
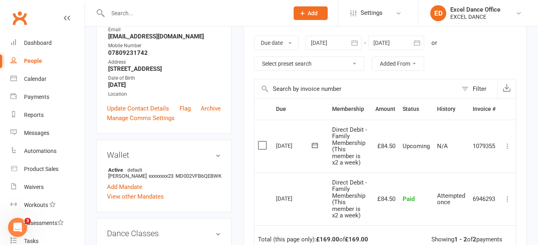
scroll to position [141, 0]
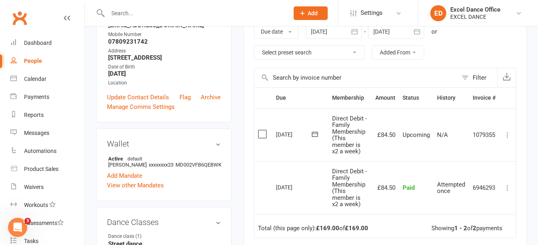
click at [508, 135] on icon at bounding box center [508, 135] width 8 height 8
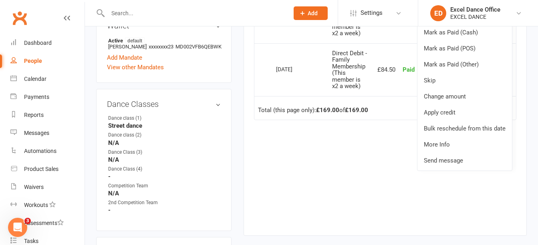
scroll to position [252, 0]
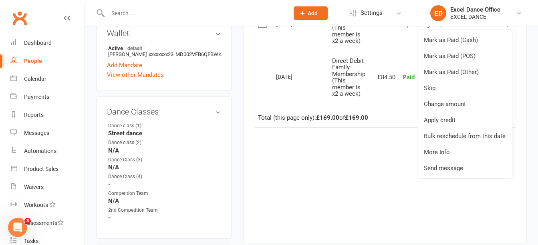
drag, startPoint x: 538, startPoint y: 95, endPoint x: 545, endPoint y: 76, distance: 20.7
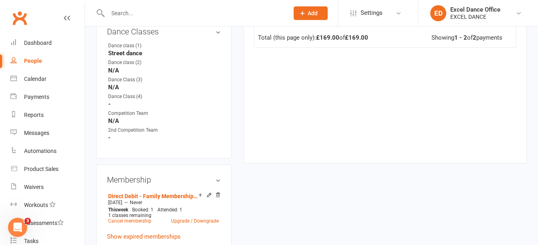
scroll to position [414, 0]
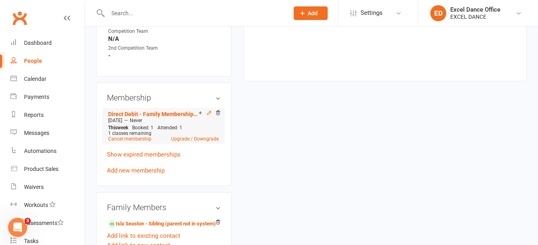
click at [210, 116] on icon at bounding box center [209, 113] width 6 height 6
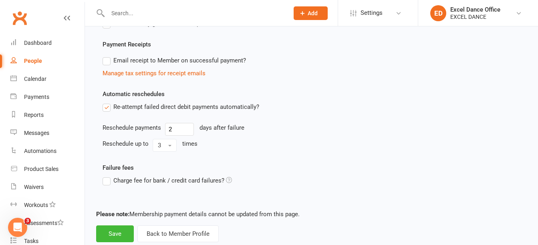
scroll to position [351, 0]
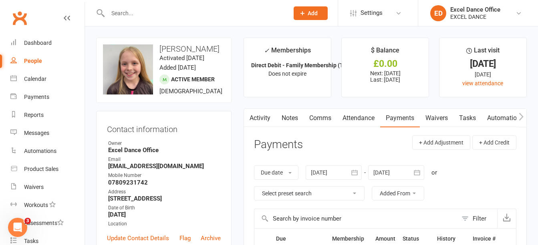
click at [168, 10] on input "text" at bounding box center [194, 13] width 178 height 11
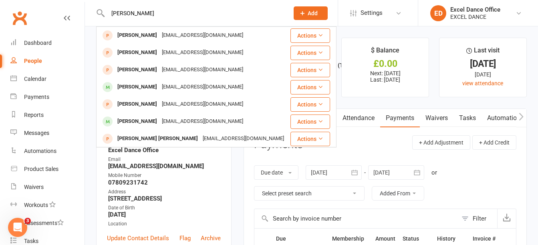
type input "mace"
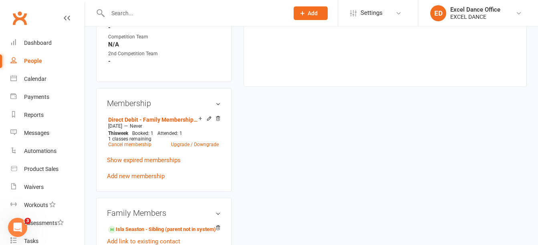
scroll to position [402, 0]
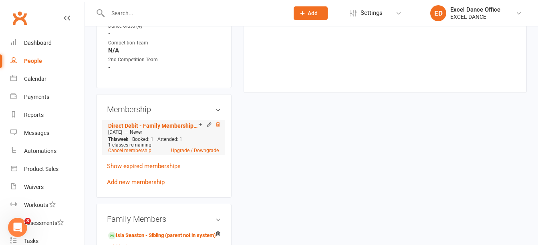
click at [216, 127] on icon at bounding box center [218, 125] width 6 height 6
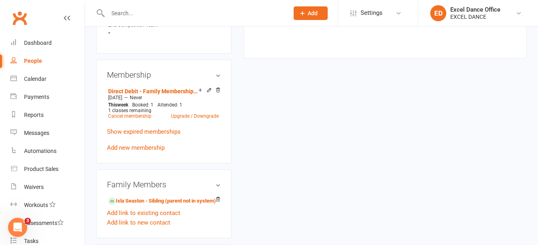
scroll to position [435, 0]
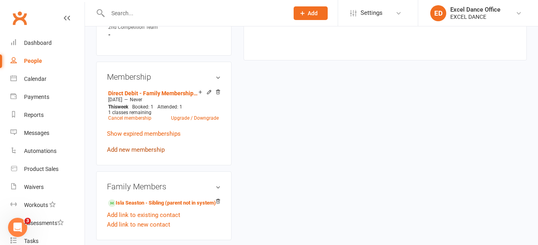
click at [147, 153] on link "Add new membership" at bounding box center [136, 149] width 58 height 7
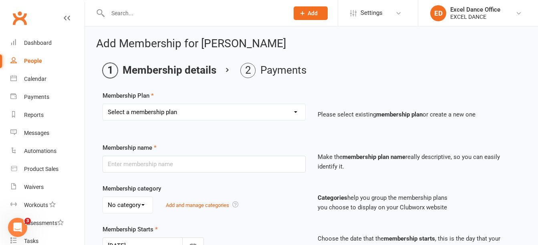
click at [221, 108] on select "Select a membership plan Create new Membership Plan DD - (Dance Tots) £32 month…" at bounding box center [204, 112] width 202 height 16
select select "17"
click at [103, 104] on select "Select a membership plan Create new Membership Plan DD - (Dance Tots) £32 month…" at bounding box center [204, 112] width 202 height 16
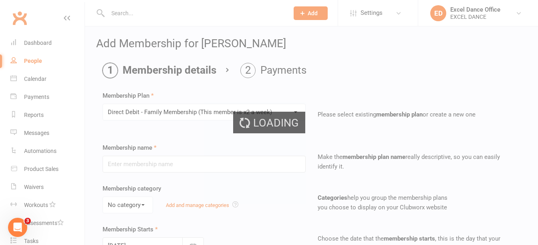
type input "Direct Debit - Family Membership (This member is x2 a week)"
select select "1"
type input "0"
type input "2"
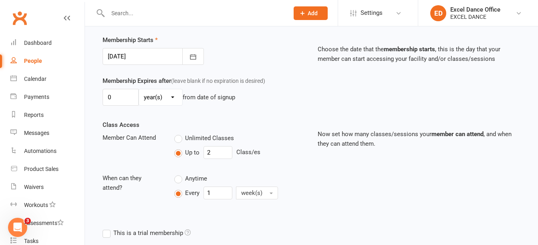
scroll to position [176, 0]
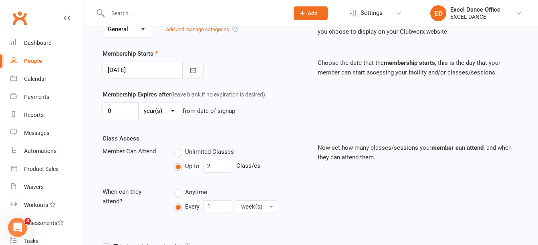
click at [194, 69] on icon "button" at bounding box center [193, 71] width 8 height 8
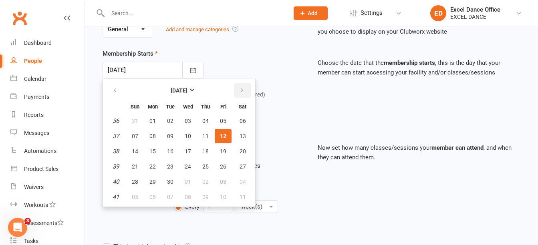
click at [242, 93] on icon "button" at bounding box center [242, 90] width 6 height 6
click at [190, 117] on button "01" at bounding box center [188, 121] width 17 height 14
type input "[DATE]"
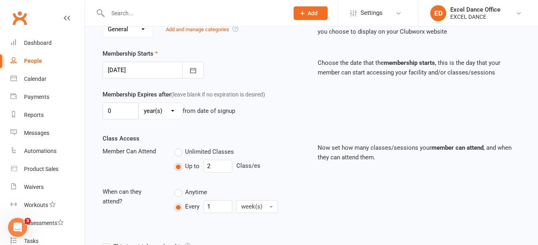
scroll to position [275, 0]
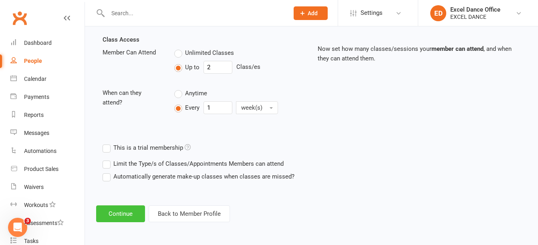
click at [134, 208] on button "Continue" at bounding box center [120, 214] width 49 height 17
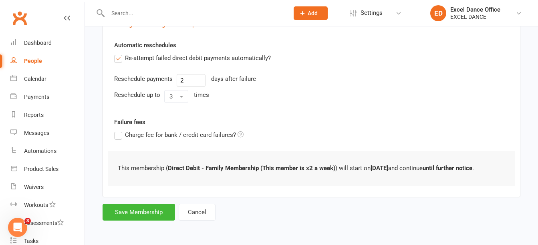
scroll to position [0, 0]
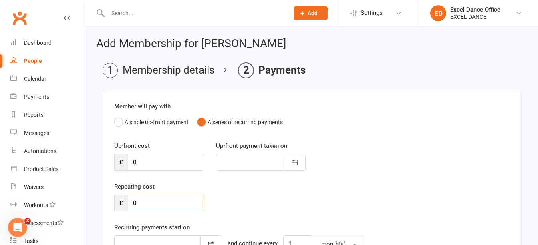
click at [157, 206] on input "0" at bounding box center [166, 203] width 76 height 17
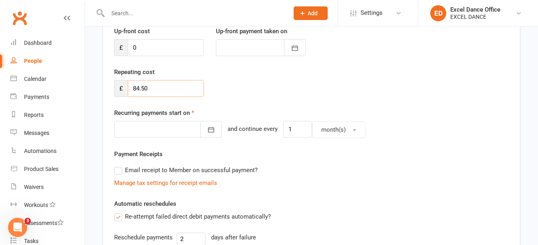
scroll to position [119, 0]
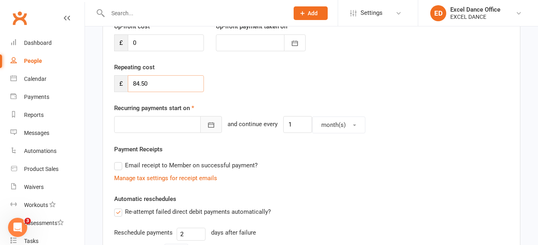
type input "84.50"
click at [207, 128] on icon "button" at bounding box center [211, 125] width 8 height 8
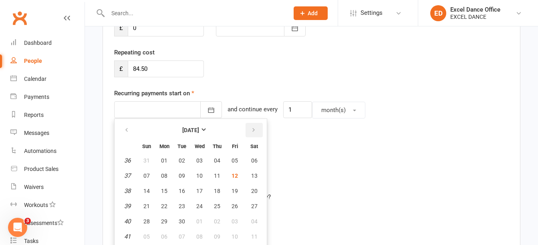
click at [253, 133] on icon "button" at bounding box center [254, 130] width 6 height 6
click at [149, 177] on span "05" at bounding box center [146, 176] width 6 height 6
type input "05 Oct 2025"
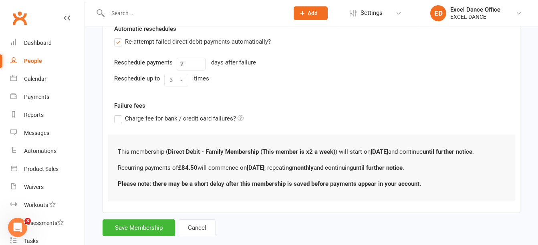
scroll to position [305, 0]
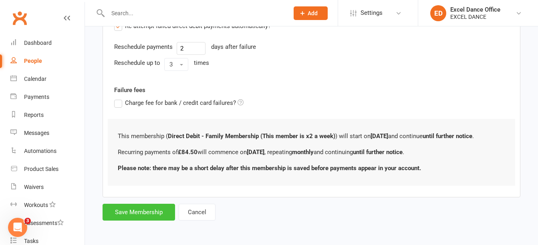
click at [145, 220] on button "Save Membership" at bounding box center [139, 212] width 73 height 17
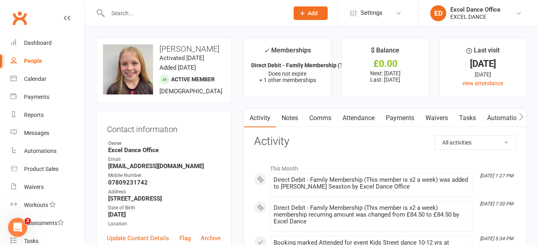
drag, startPoint x: 536, startPoint y: 37, endPoint x: 539, endPoint y: 54, distance: 16.6
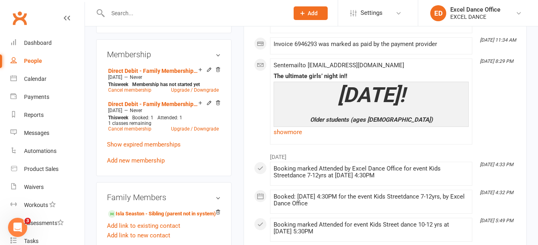
scroll to position [460, 0]
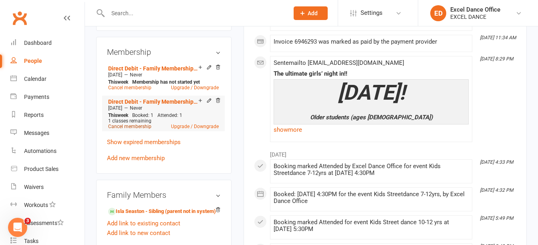
click at [126, 129] on link "Cancel membership" at bounding box center [129, 127] width 43 height 6
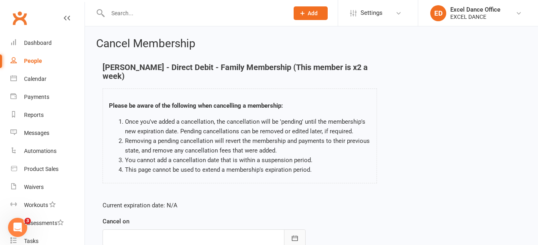
click at [294, 234] on icon "button" at bounding box center [295, 238] width 8 height 8
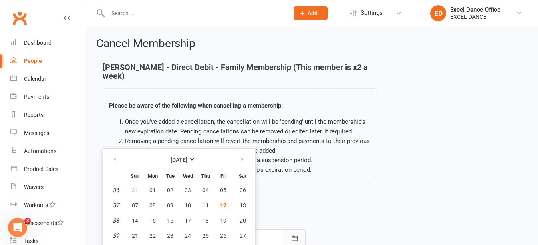
scroll to position [29, 0]
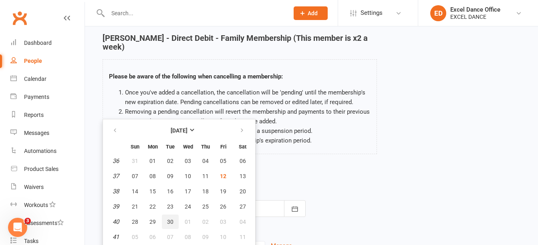
click at [172, 222] on span "30" at bounding box center [170, 222] width 6 height 6
type input "[DATE]"
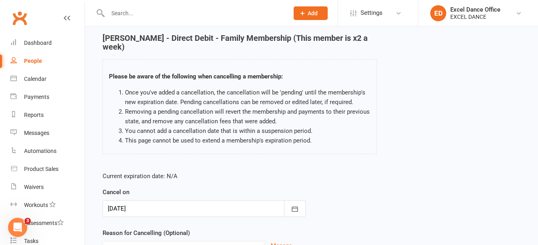
scroll to position [110, 0]
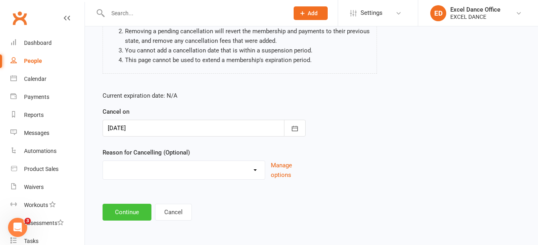
click at [119, 208] on button "Continue" at bounding box center [127, 212] width 49 height 17
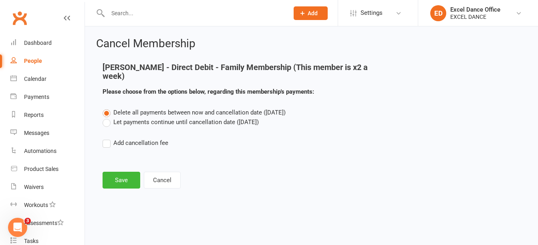
scroll to position [0, 0]
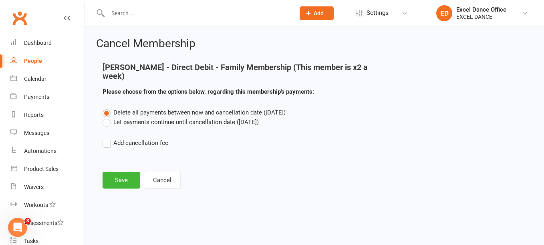
drag, startPoint x: 106, startPoint y: 120, endPoint x: 317, endPoint y: 151, distance: 213.7
click at [317, 151] on div "Delete all payments between now and cancellation date (Sep 30, 2025) Let paymen…" at bounding box center [315, 133] width 436 height 51
click at [110, 121] on label "Let payments continue until cancellation date ([DATE])" at bounding box center [181, 122] width 156 height 10
click at [108, 117] on input "Let payments continue until cancellation date ([DATE])" at bounding box center [105, 117] width 5 height 0
click at [124, 181] on button "Save" at bounding box center [122, 180] width 38 height 17
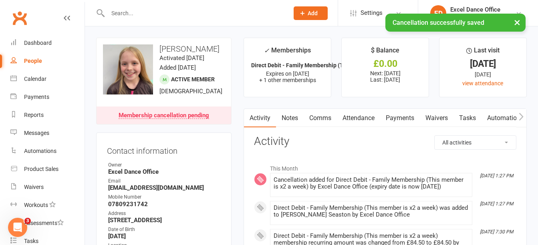
click at [399, 121] on link "Payments" at bounding box center [400, 118] width 40 height 18
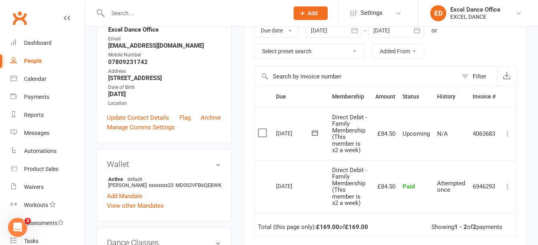
scroll to position [120, 0]
